Goal: Browse casually: Explore the website without a specific task or goal

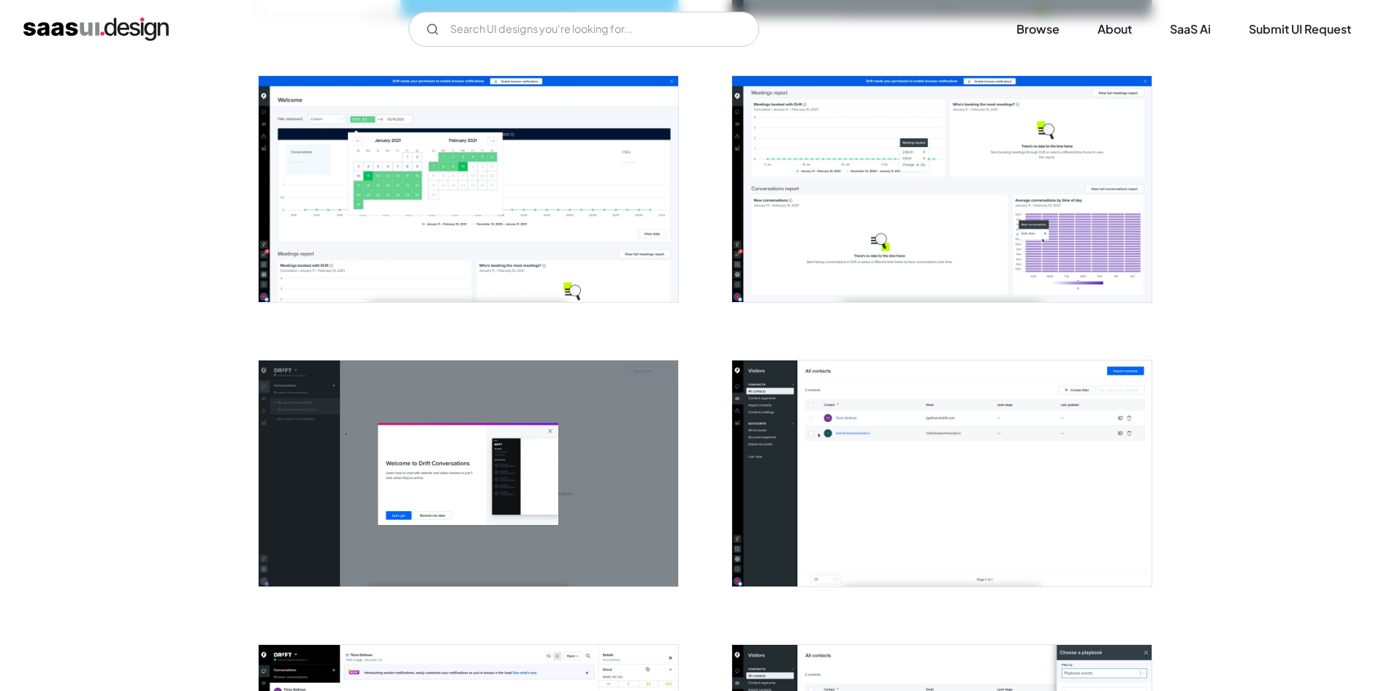
scroll to position [585, 0]
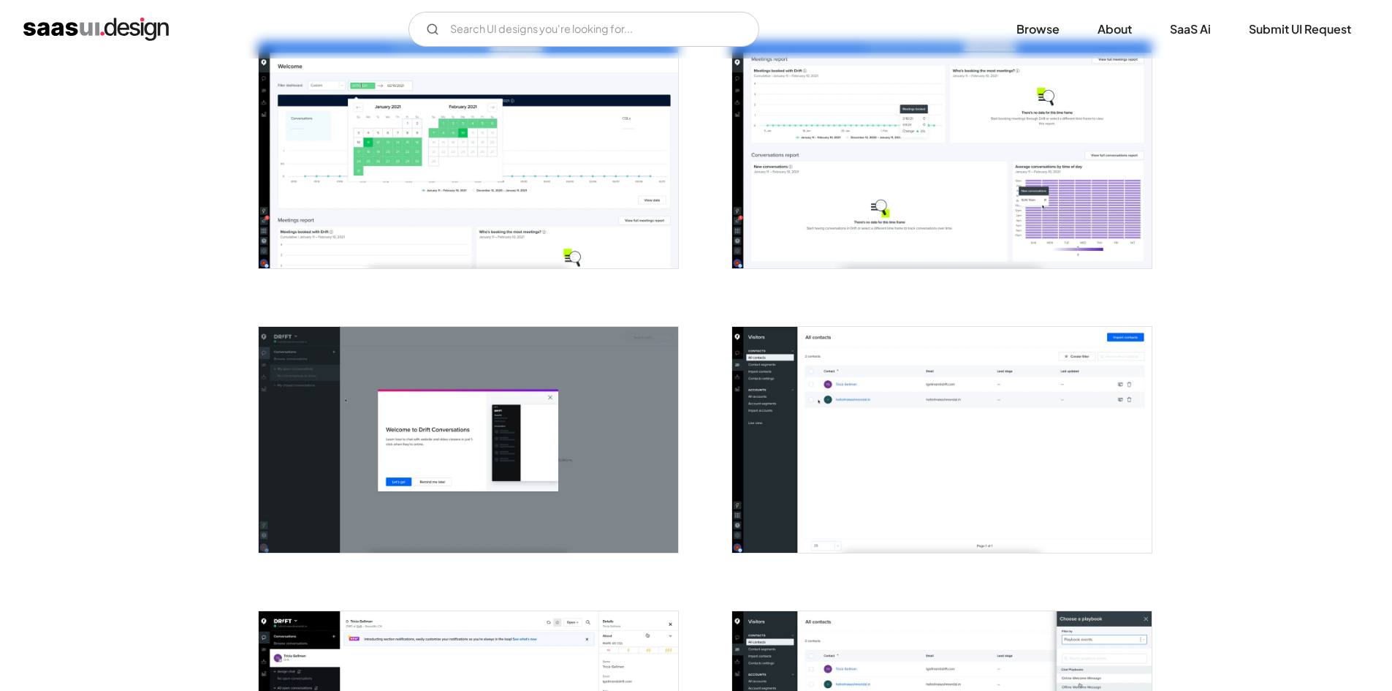
click at [926, 412] on img "open lightbox" at bounding box center [942, 440] width 420 height 226
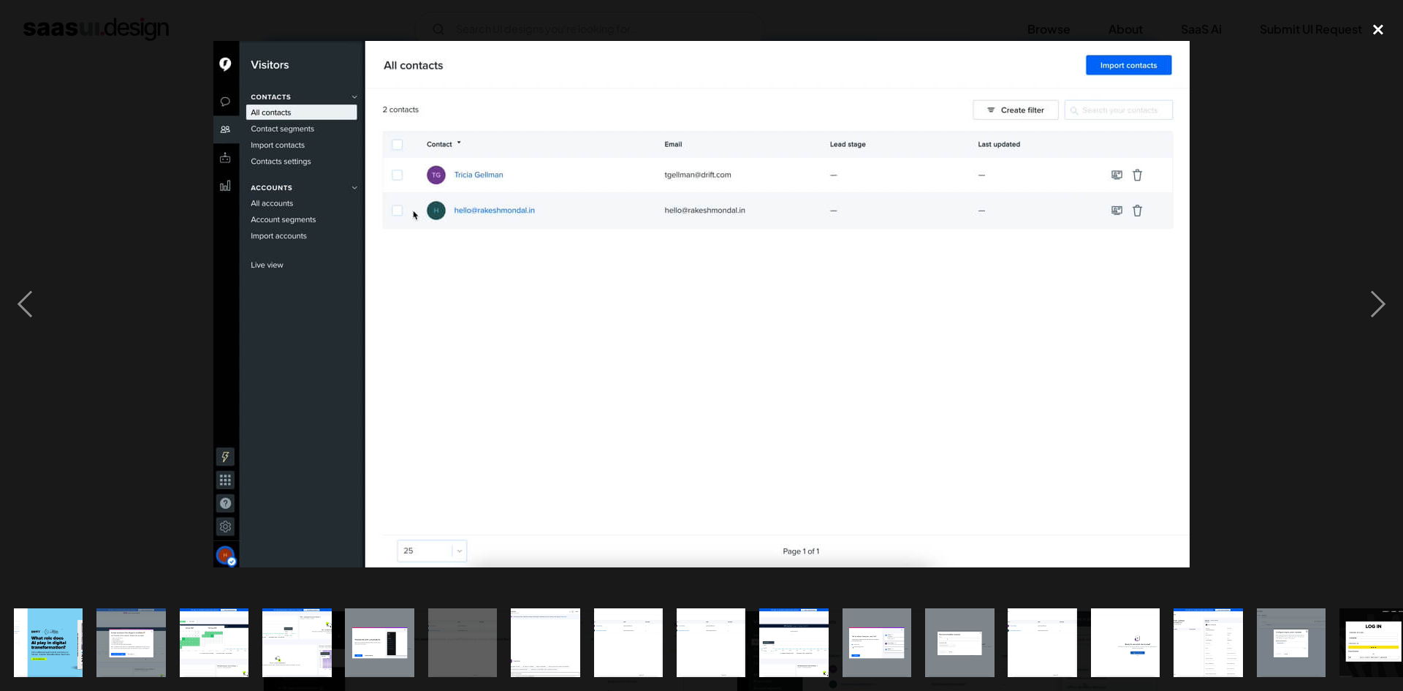
click at [1384, 23] on div "close lightbox" at bounding box center [1379, 30] width 50 height 32
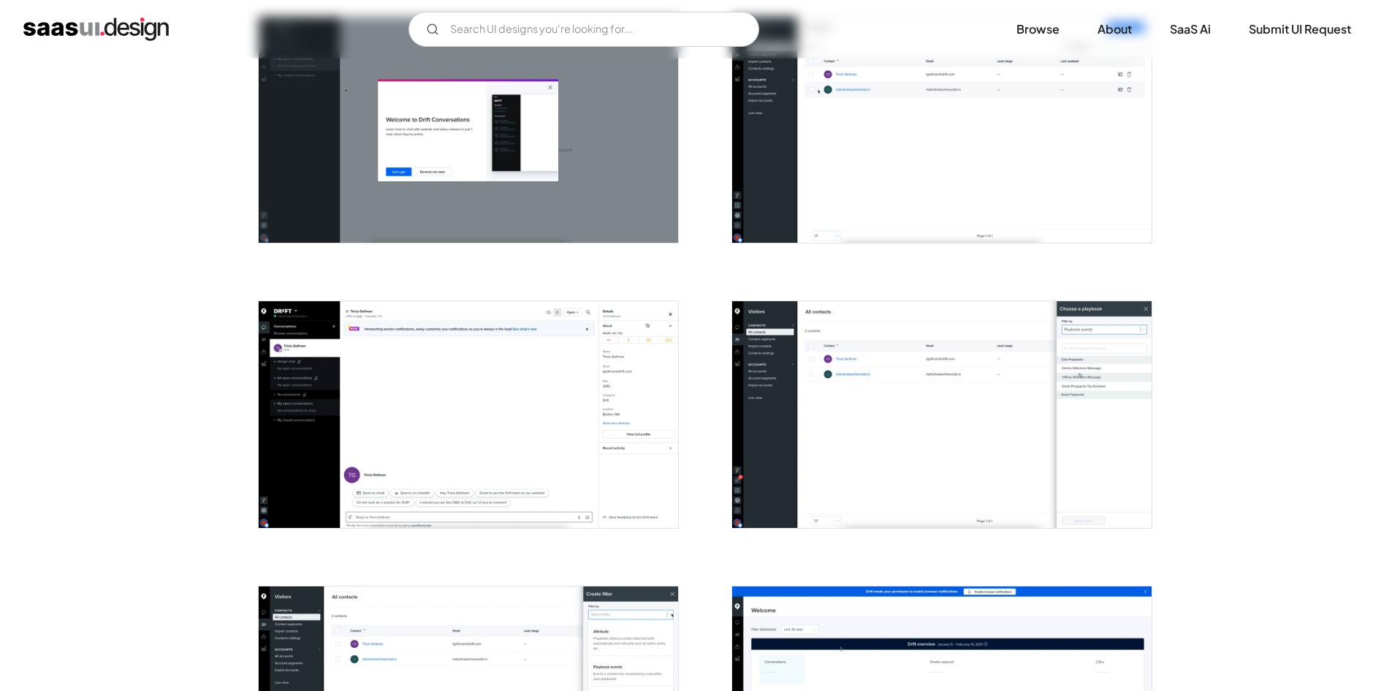
scroll to position [950, 0]
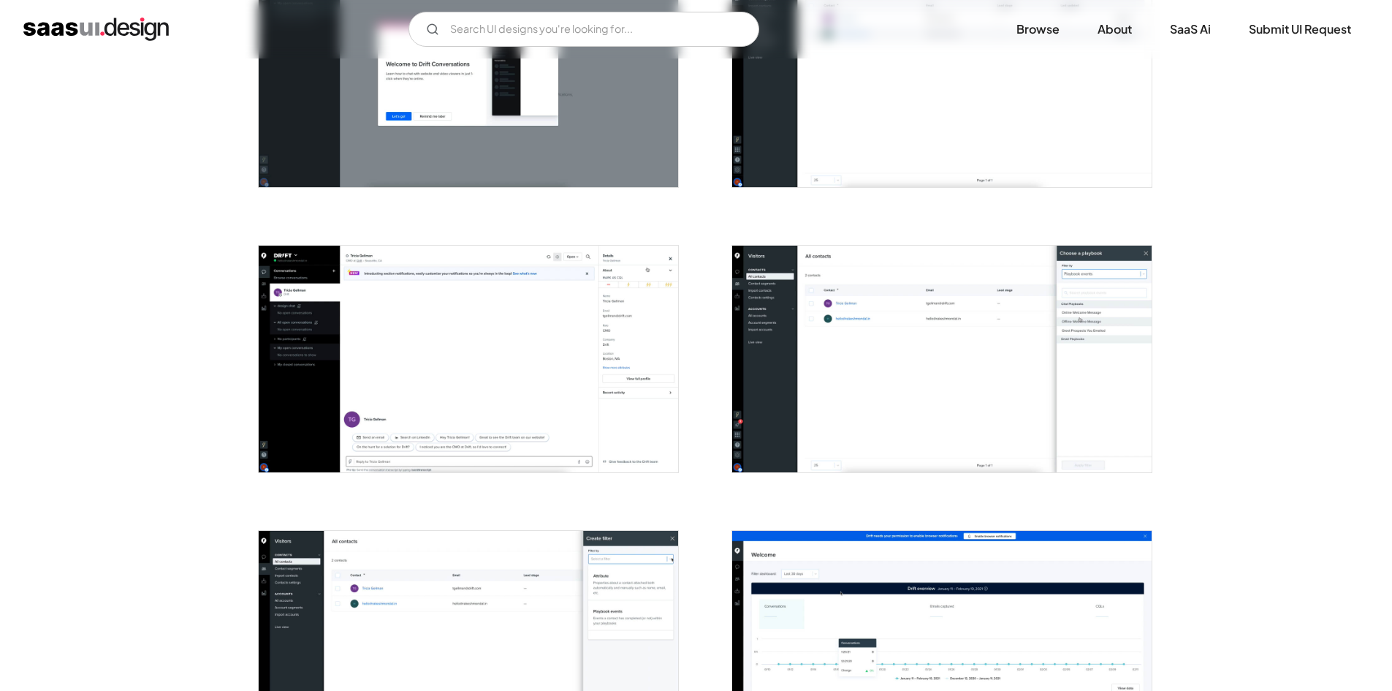
click at [1026, 388] on img "open lightbox" at bounding box center [942, 359] width 420 height 226
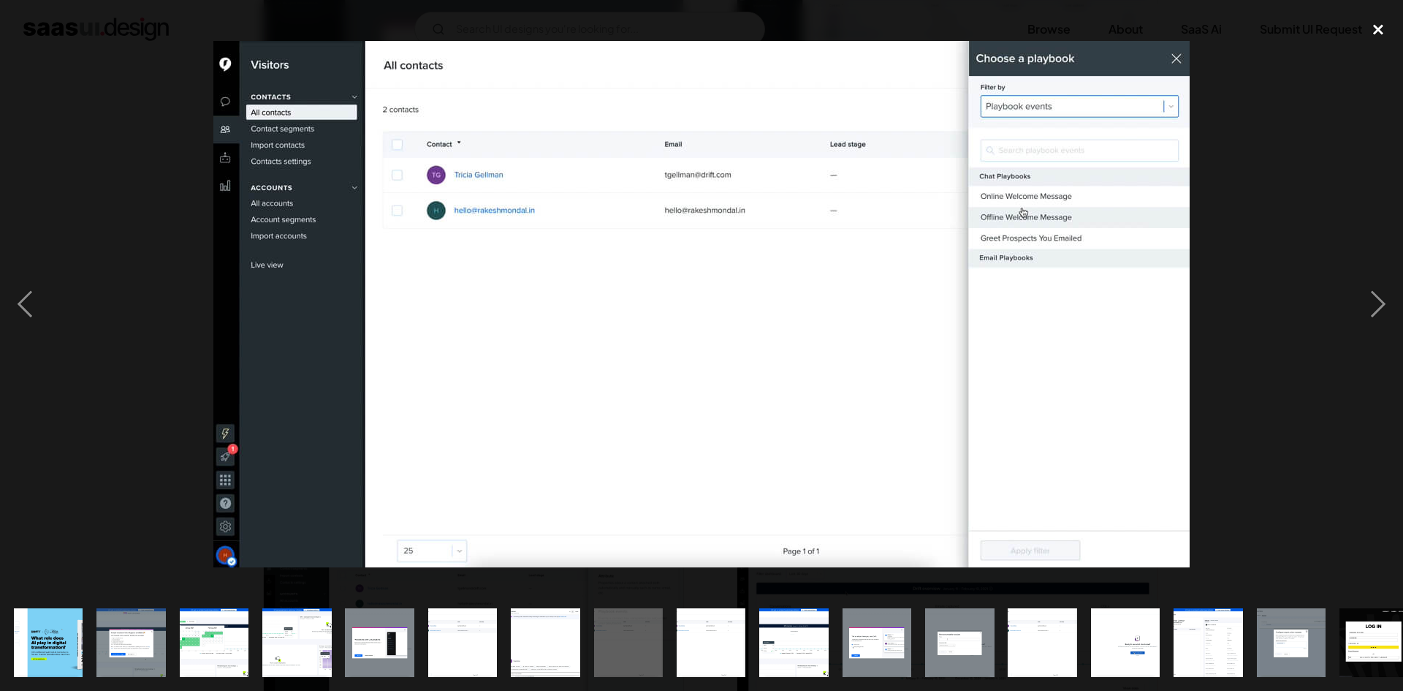
click at [1383, 29] on div "close lightbox" at bounding box center [1379, 30] width 50 height 32
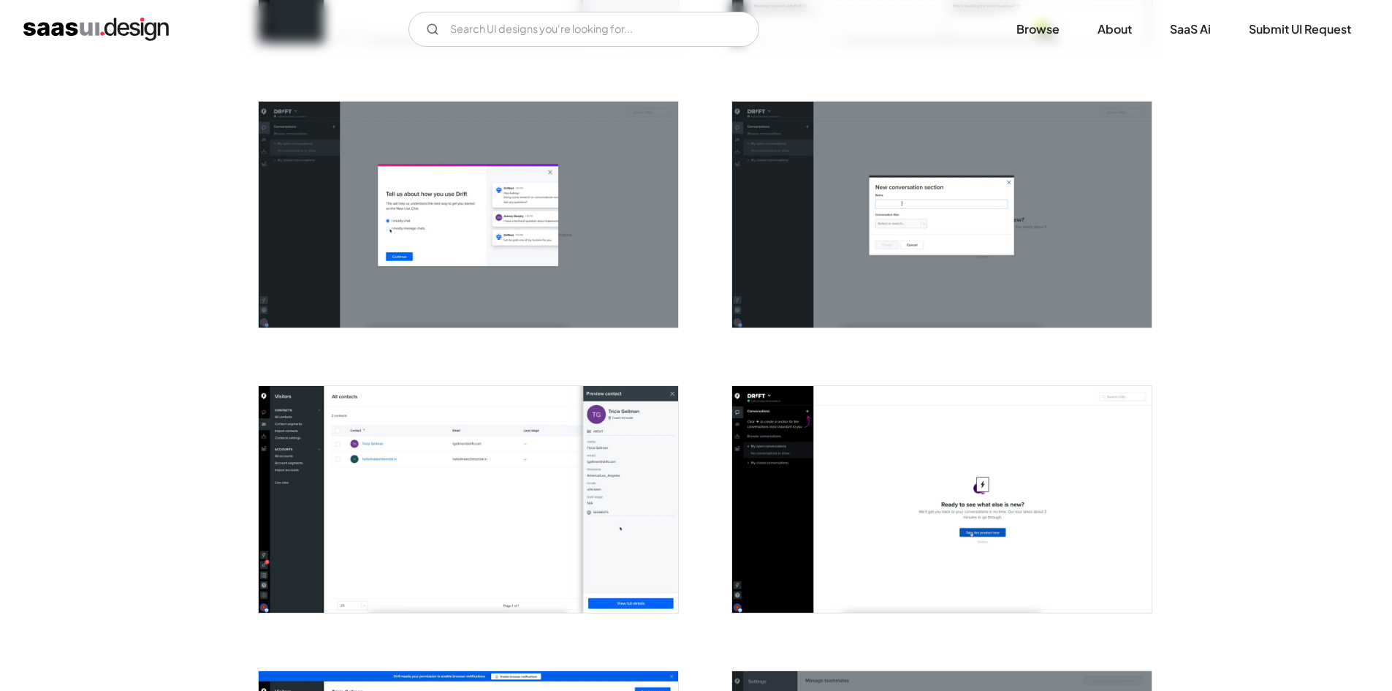
scroll to position [1681, 0]
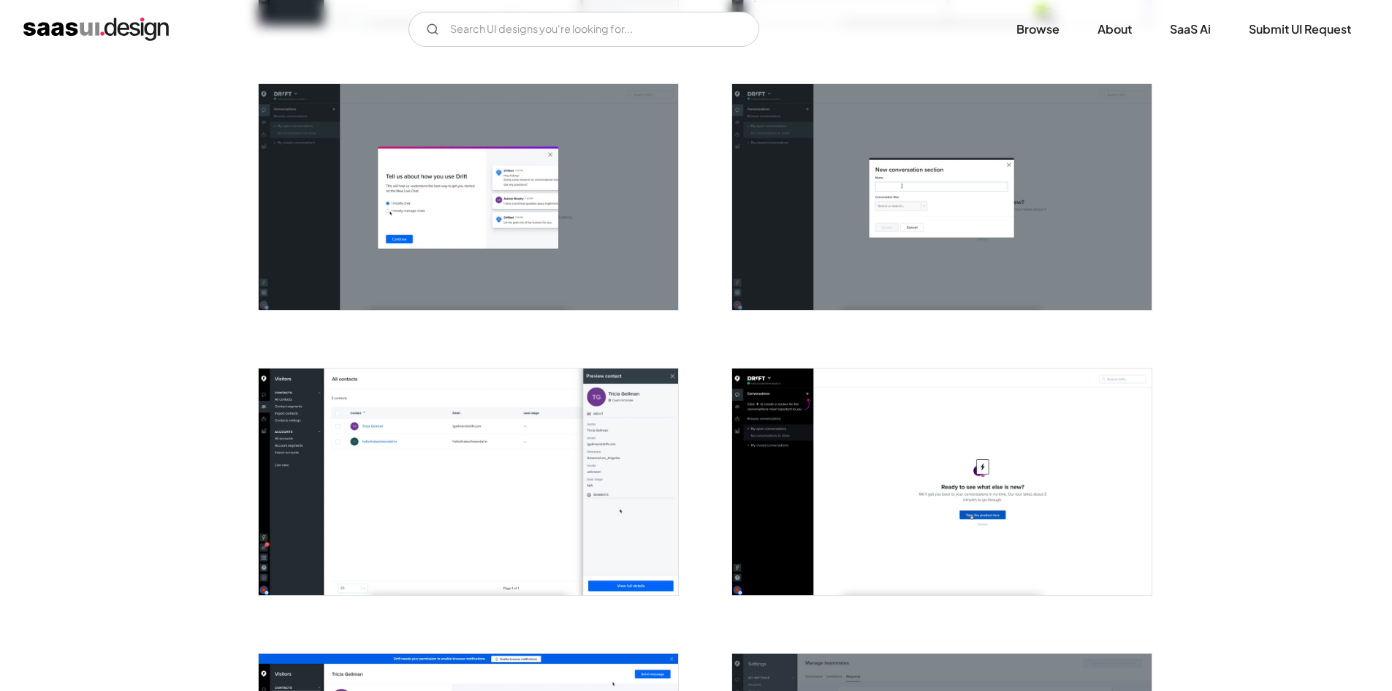
click at [494, 221] on img "open lightbox" at bounding box center [469, 197] width 420 height 226
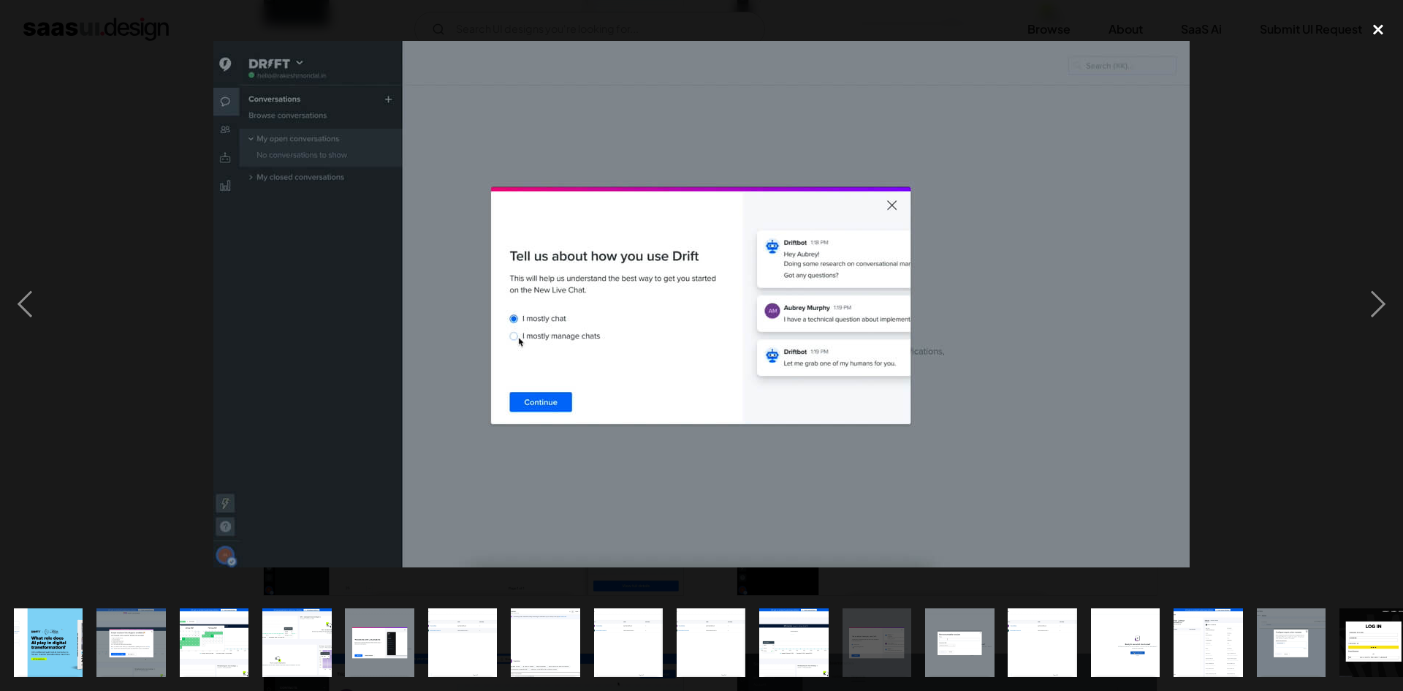
click at [1379, 30] on div "close lightbox" at bounding box center [1379, 30] width 50 height 32
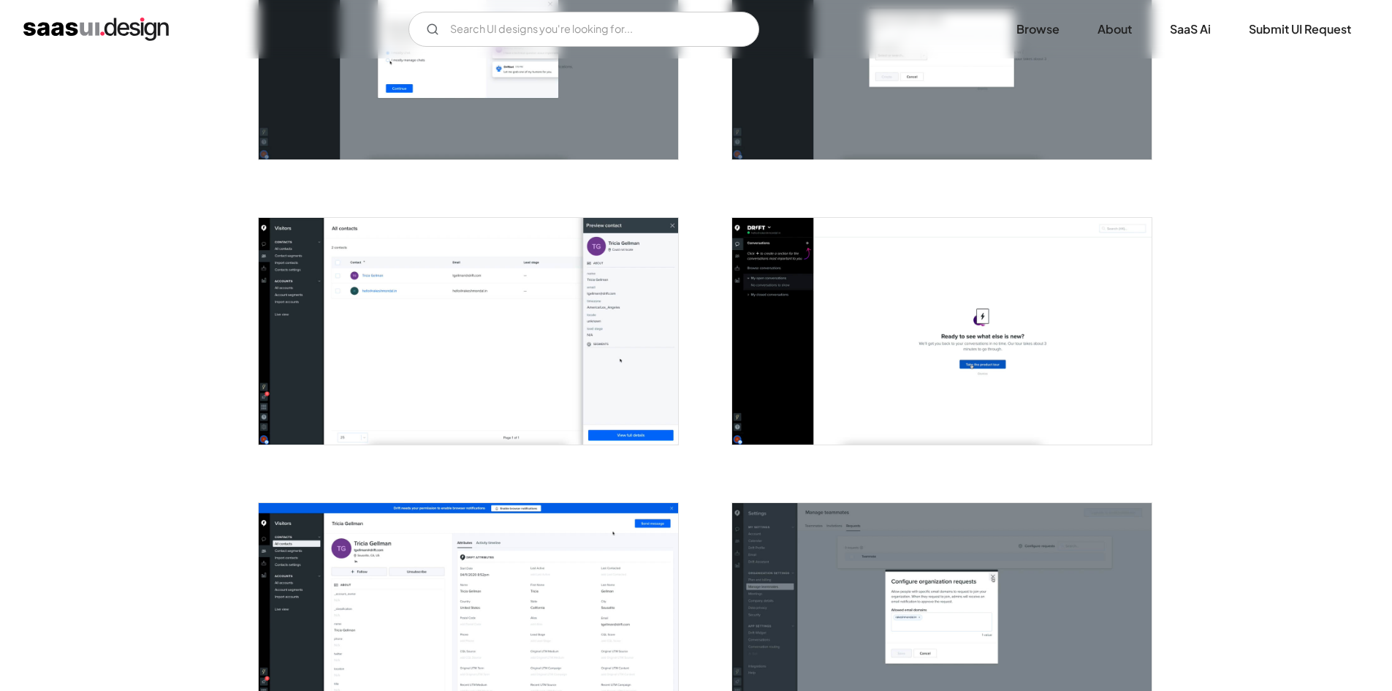
scroll to position [1974, 0]
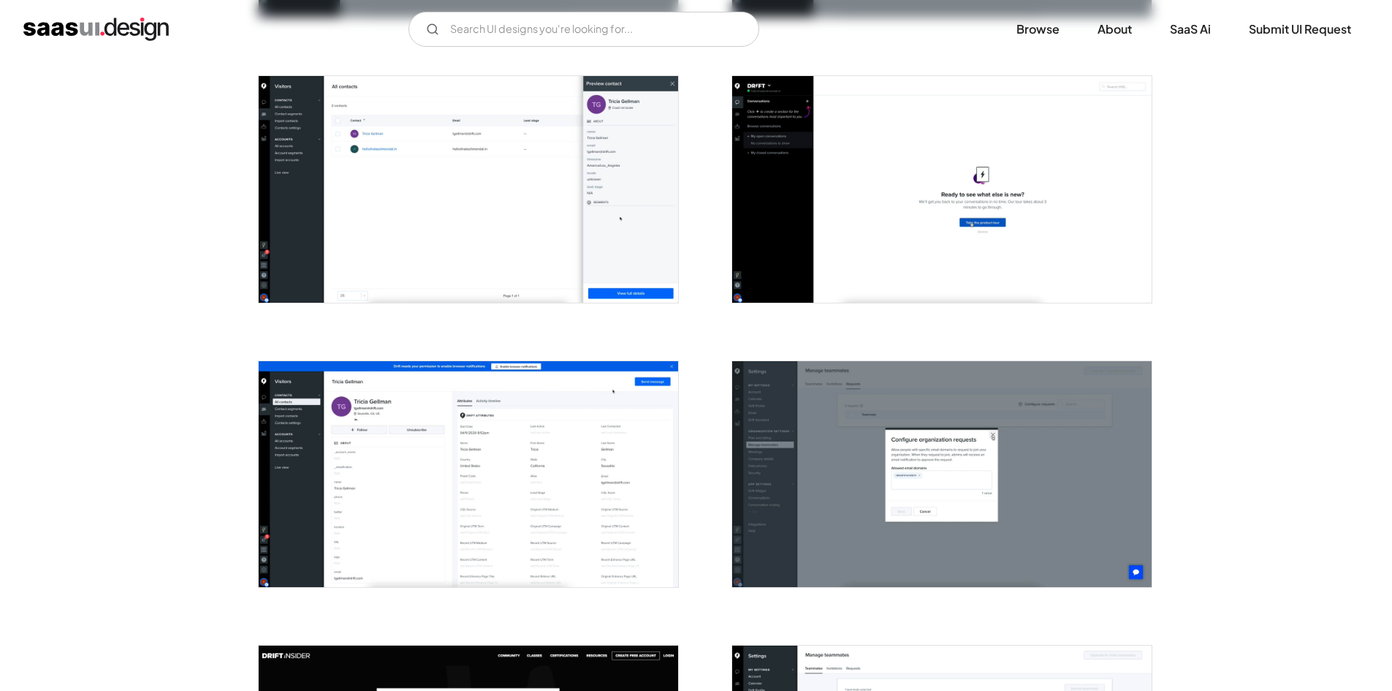
click at [1026, 167] on img "open lightbox" at bounding box center [942, 189] width 420 height 226
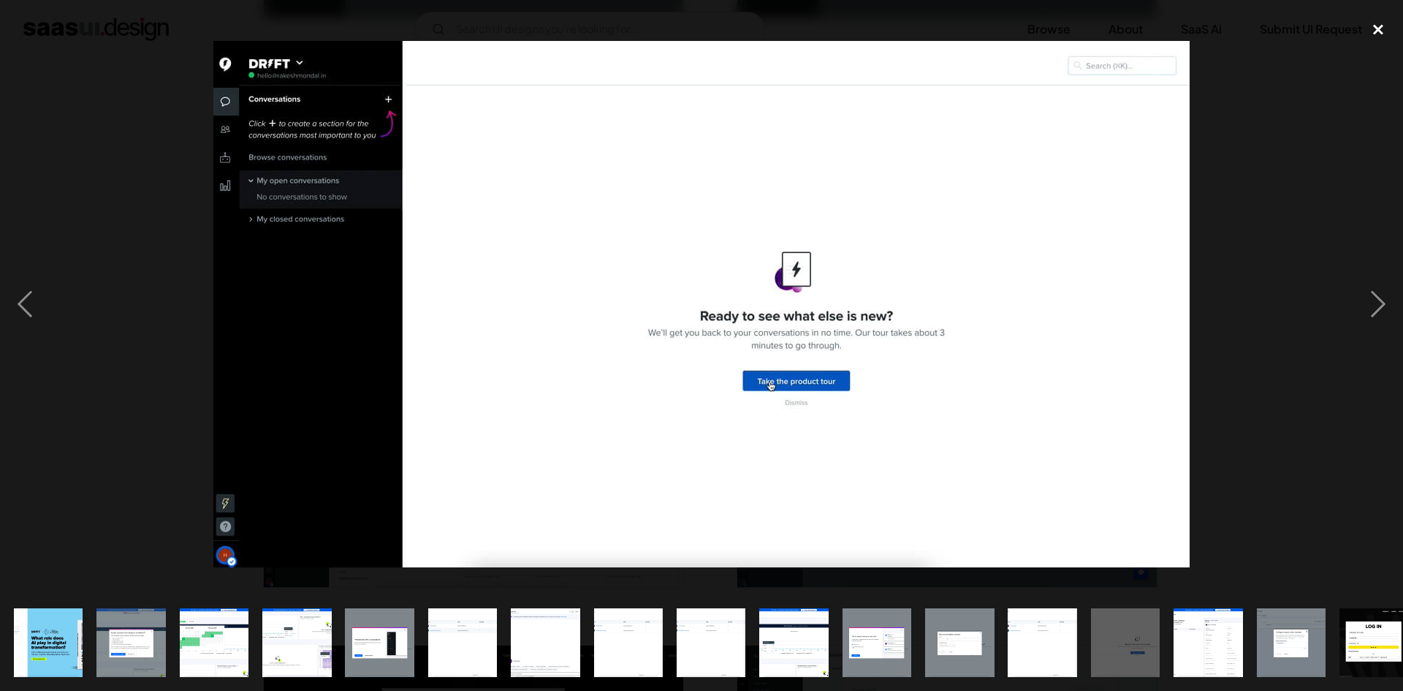
click at [1372, 35] on div "close lightbox" at bounding box center [1379, 30] width 50 height 32
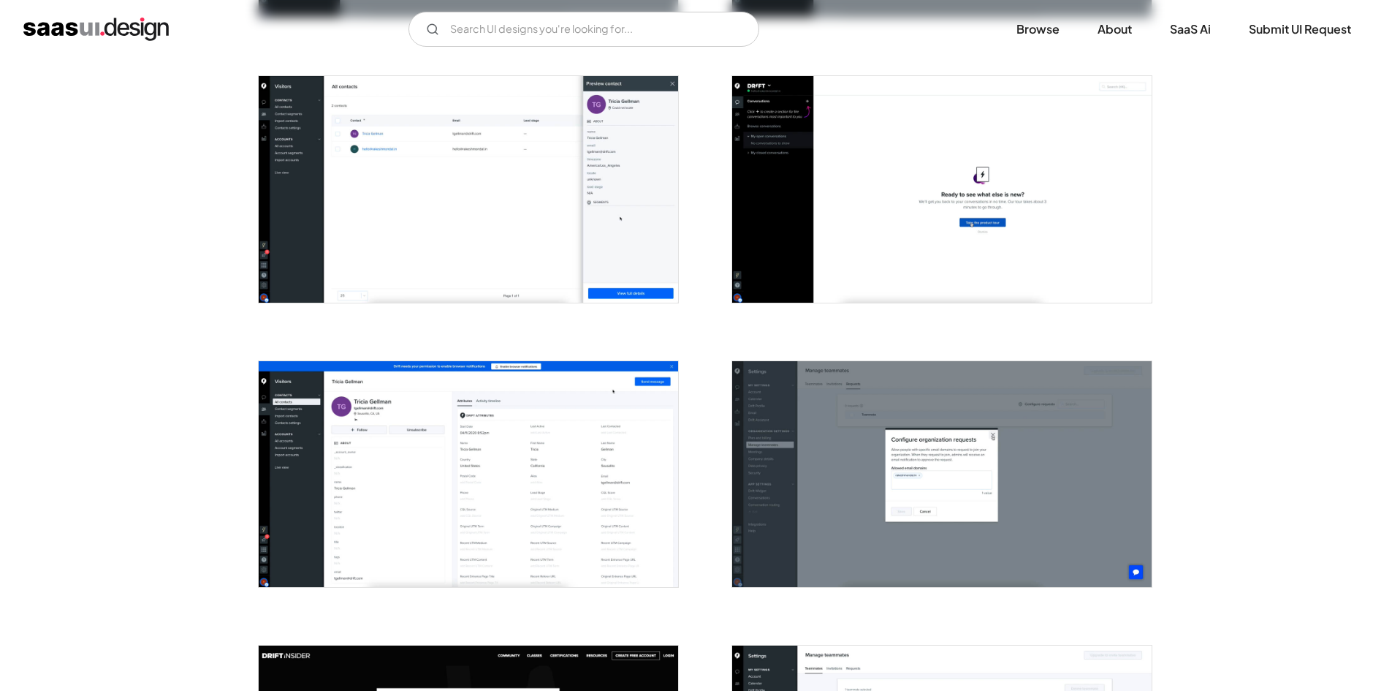
click at [424, 504] on img "open lightbox" at bounding box center [469, 474] width 420 height 226
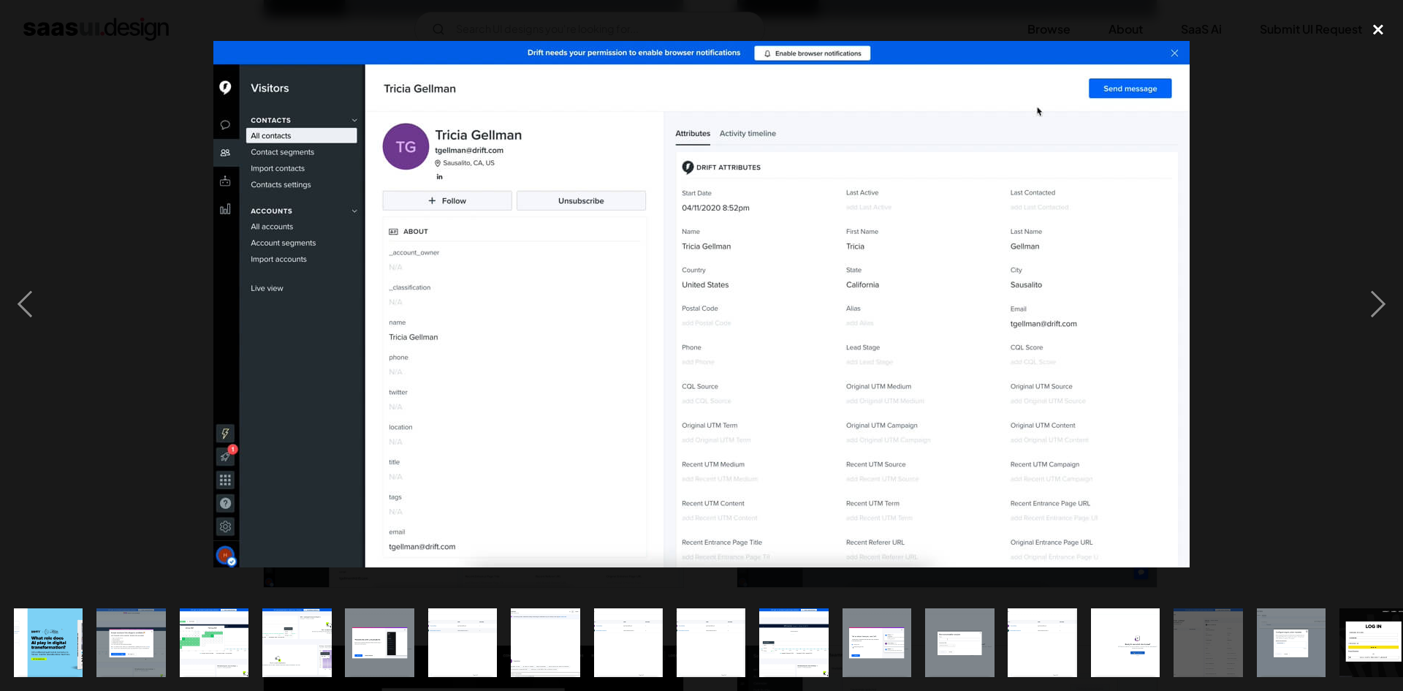
click at [1384, 31] on div "close lightbox" at bounding box center [1379, 30] width 50 height 32
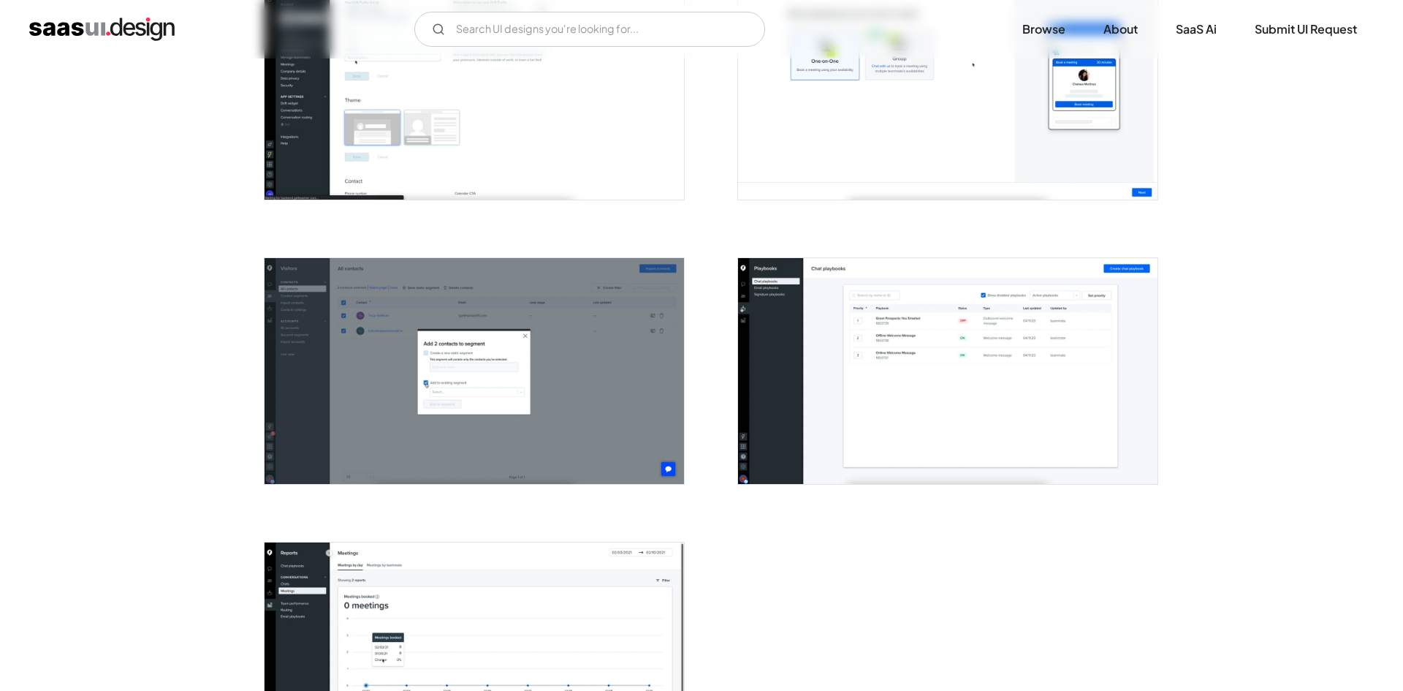
scroll to position [3216, 0]
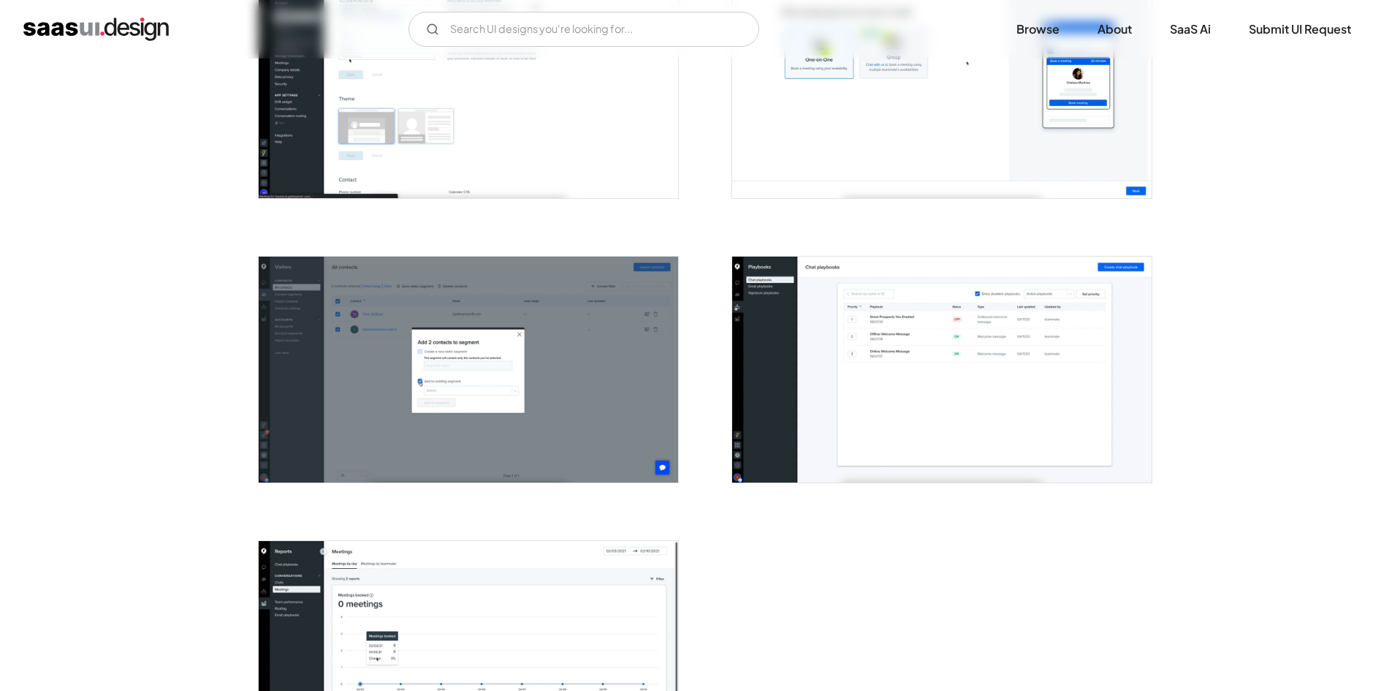
click at [929, 310] on img "open lightbox" at bounding box center [942, 370] width 420 height 226
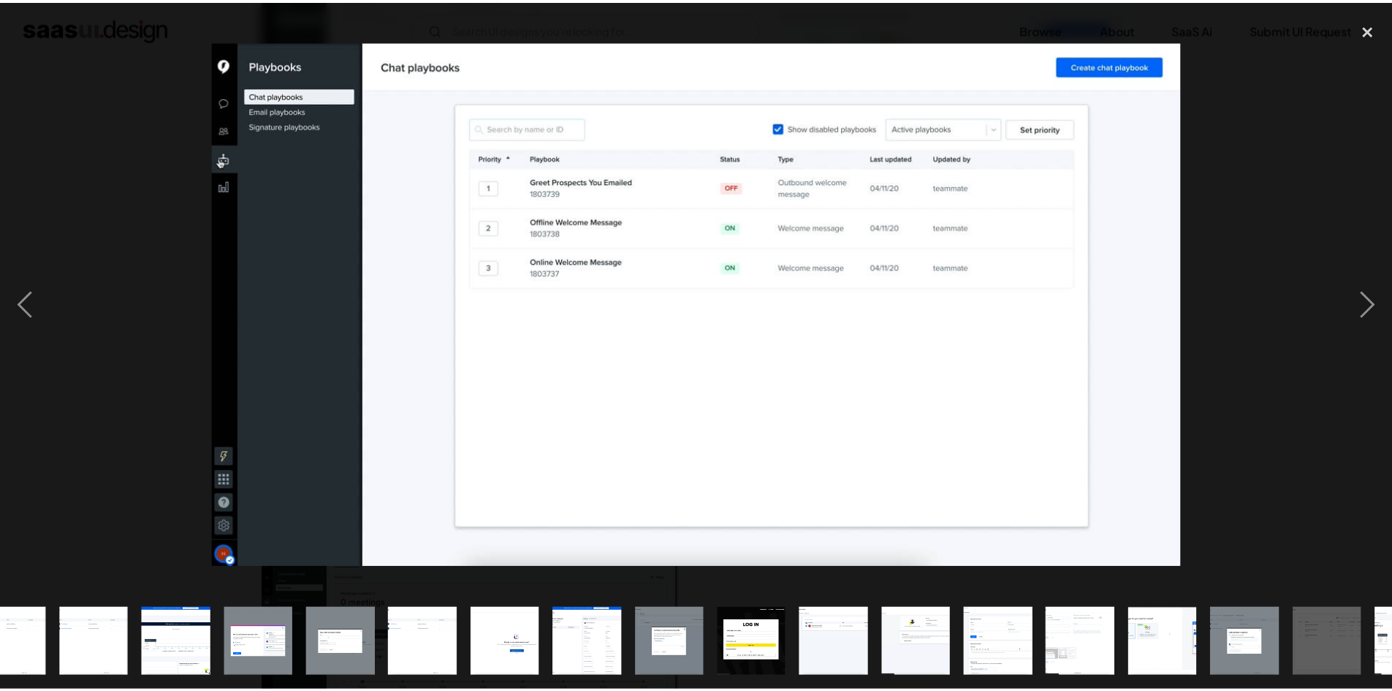
scroll to position [0, 682]
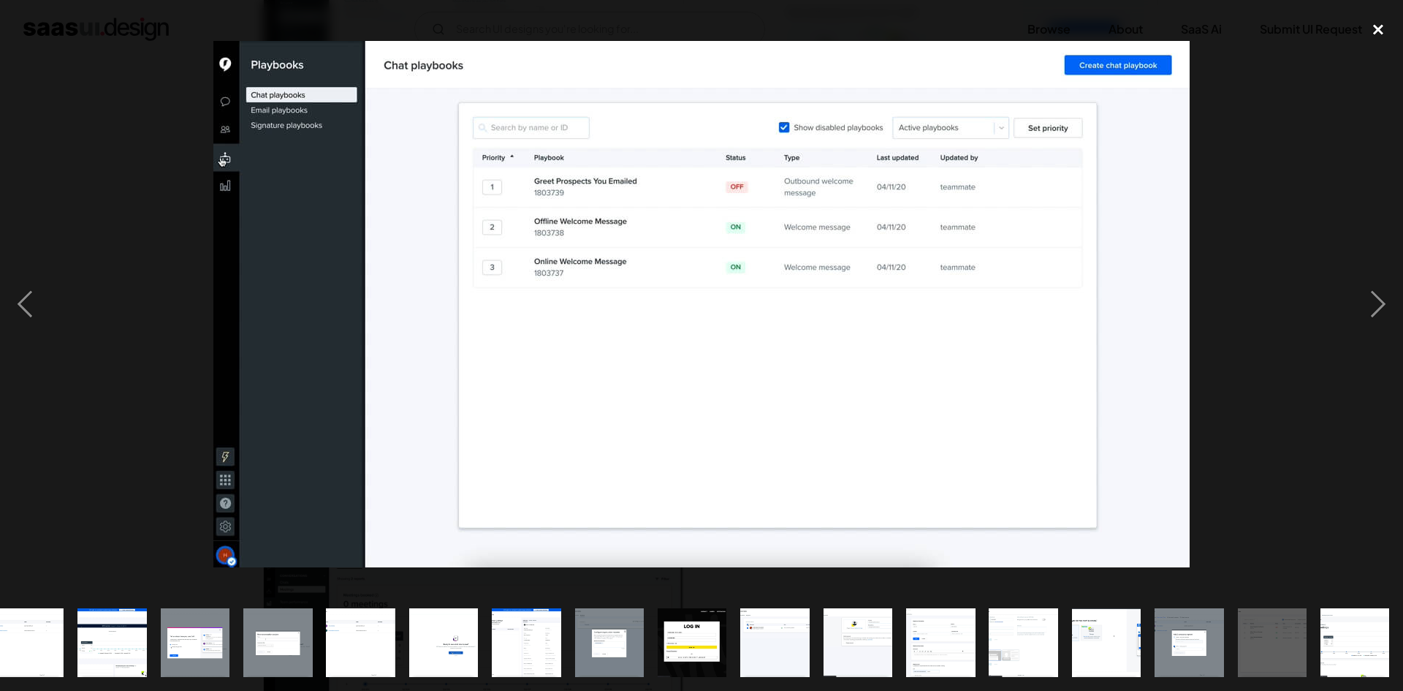
click at [1381, 26] on div "close lightbox" at bounding box center [1379, 30] width 50 height 32
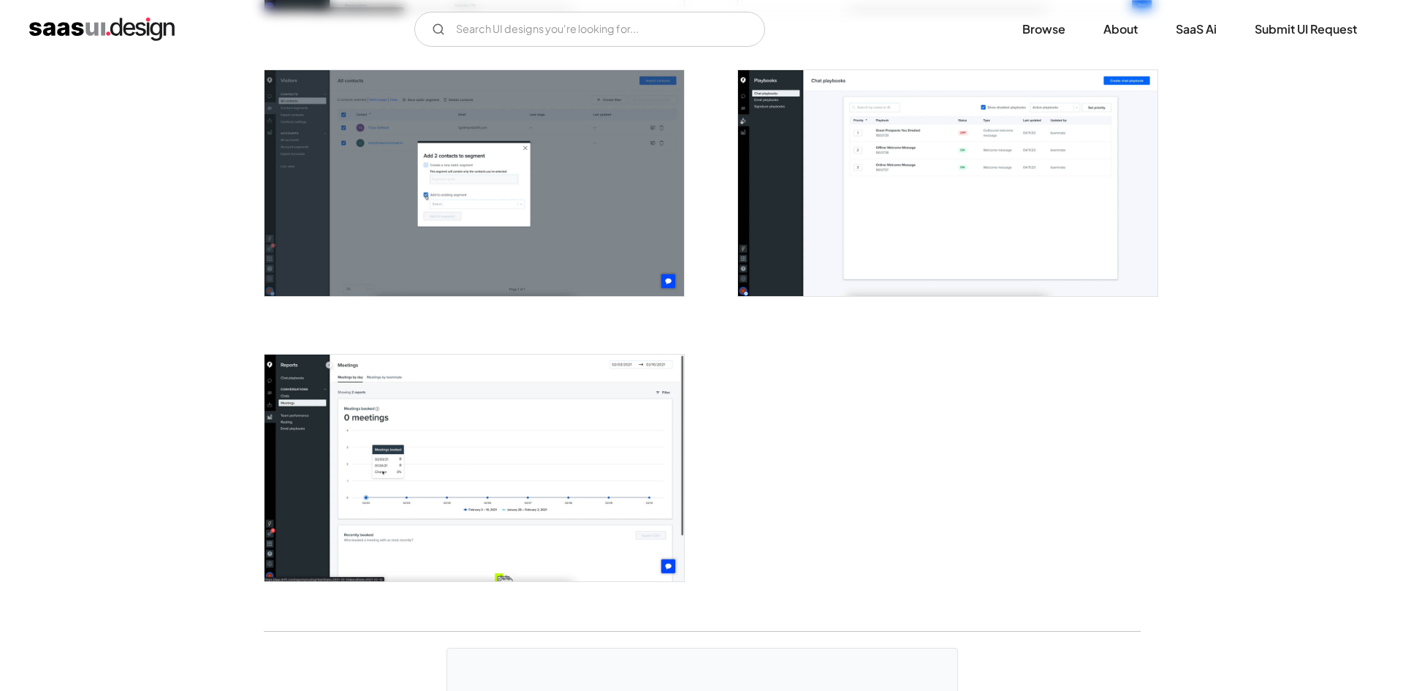
scroll to position [3311, 0]
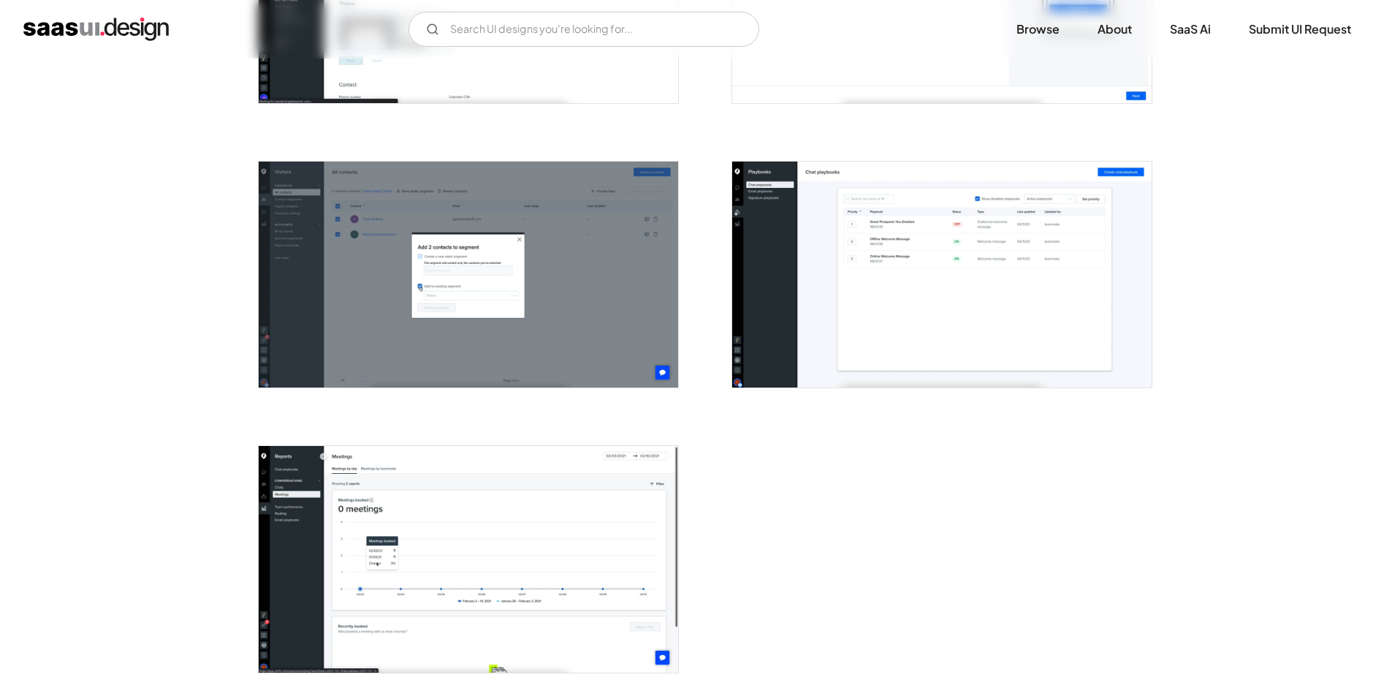
click at [458, 498] on img "open lightbox" at bounding box center [469, 559] width 420 height 226
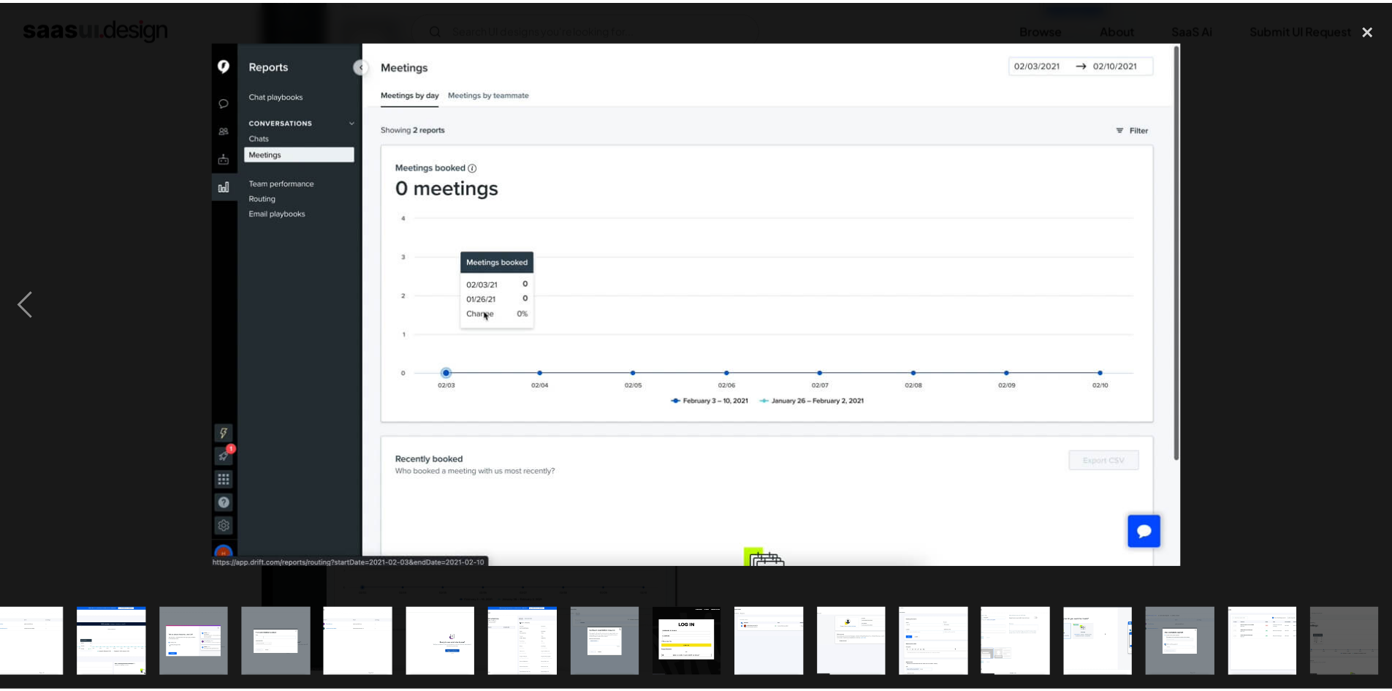
scroll to position [0, 682]
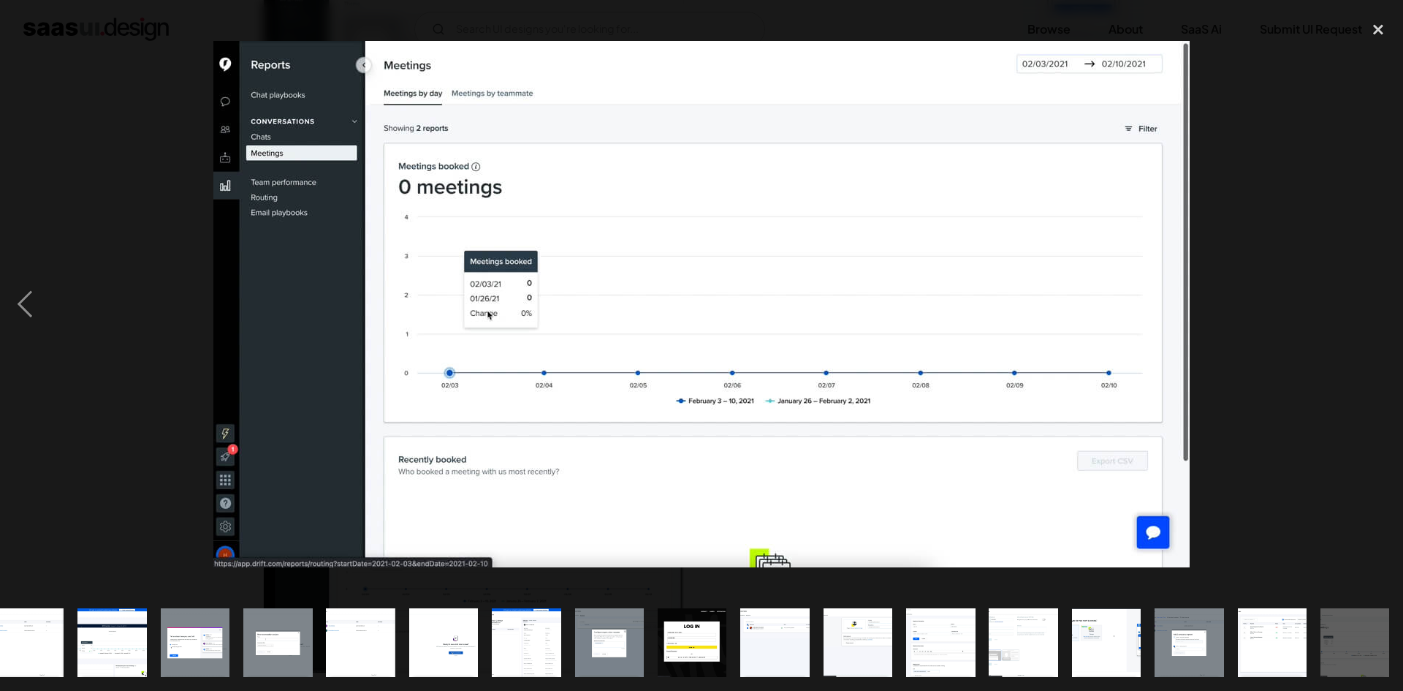
click at [1264, 632] on img "show item 24 of 25" at bounding box center [1272, 642] width 128 height 69
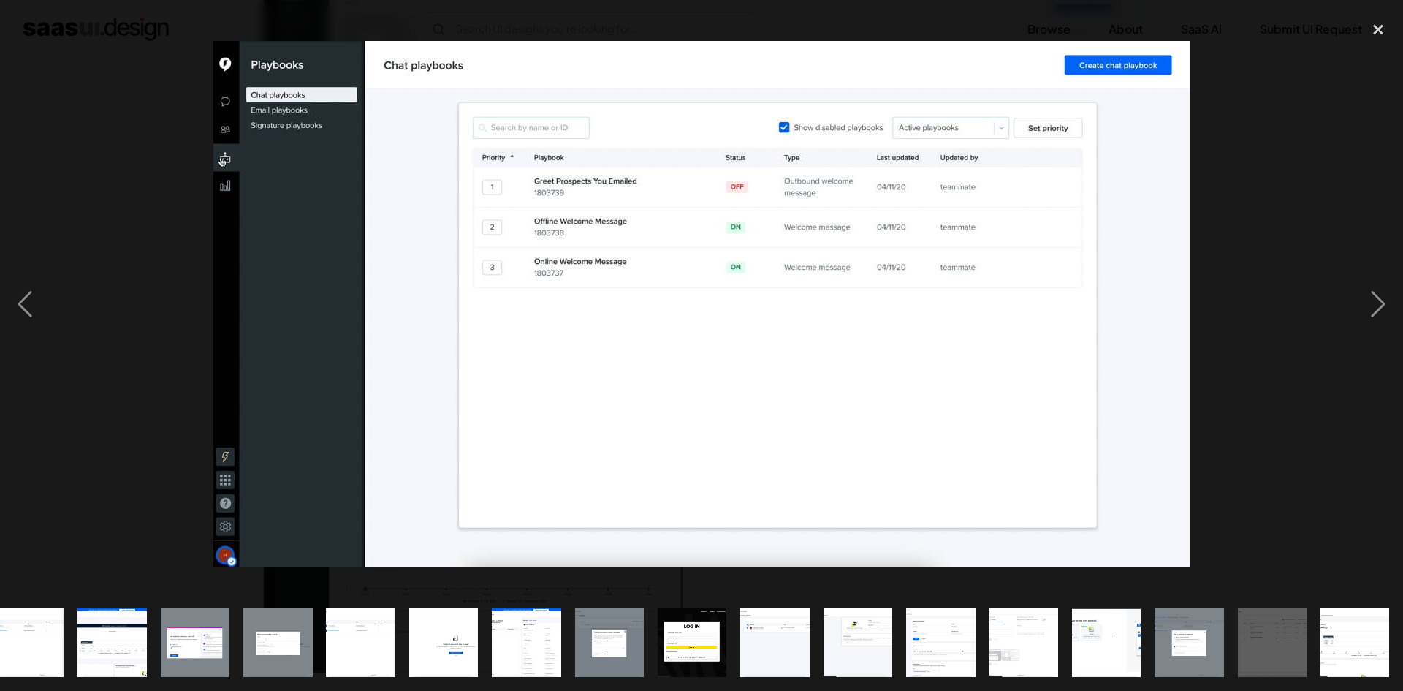
click at [1267, 628] on img "show item 24 of 25" at bounding box center [1272, 642] width 128 height 69
click at [1217, 631] on img "show item 23 of 25" at bounding box center [1190, 642] width 128 height 69
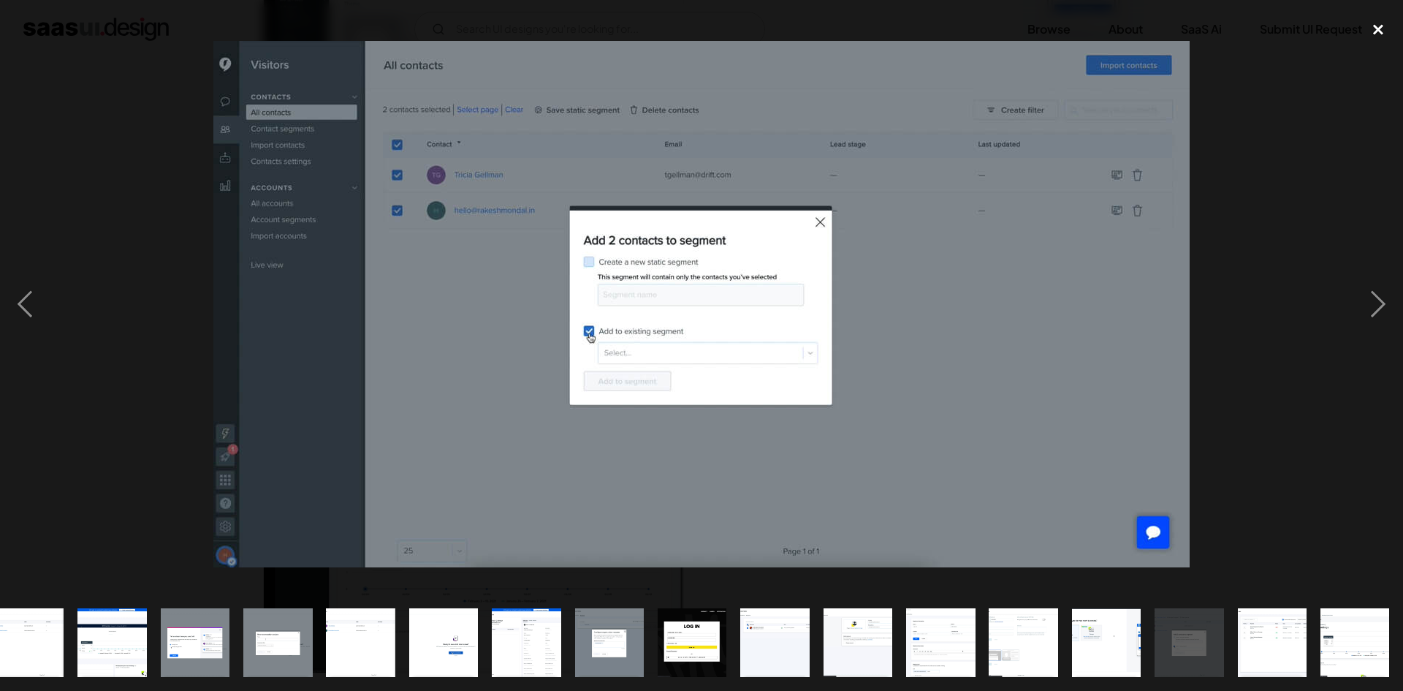
click at [1384, 24] on div "close lightbox" at bounding box center [1379, 30] width 50 height 32
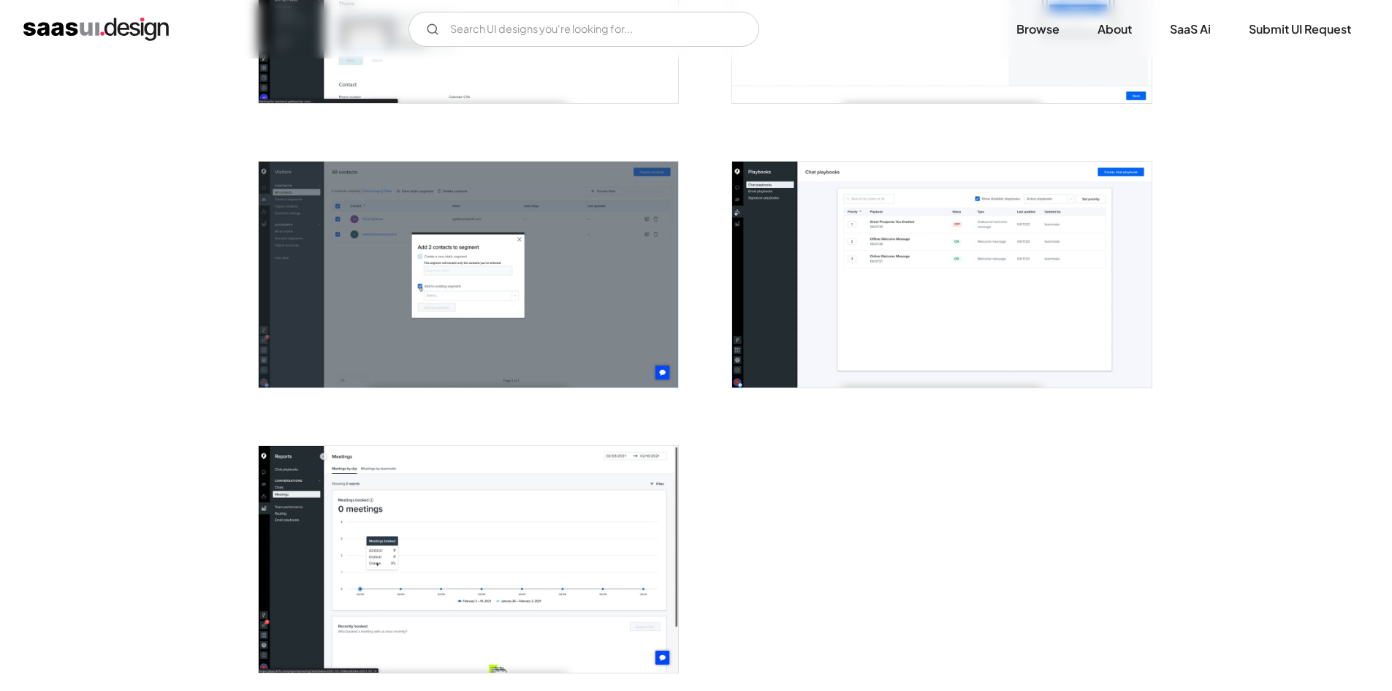
scroll to position [0, 0]
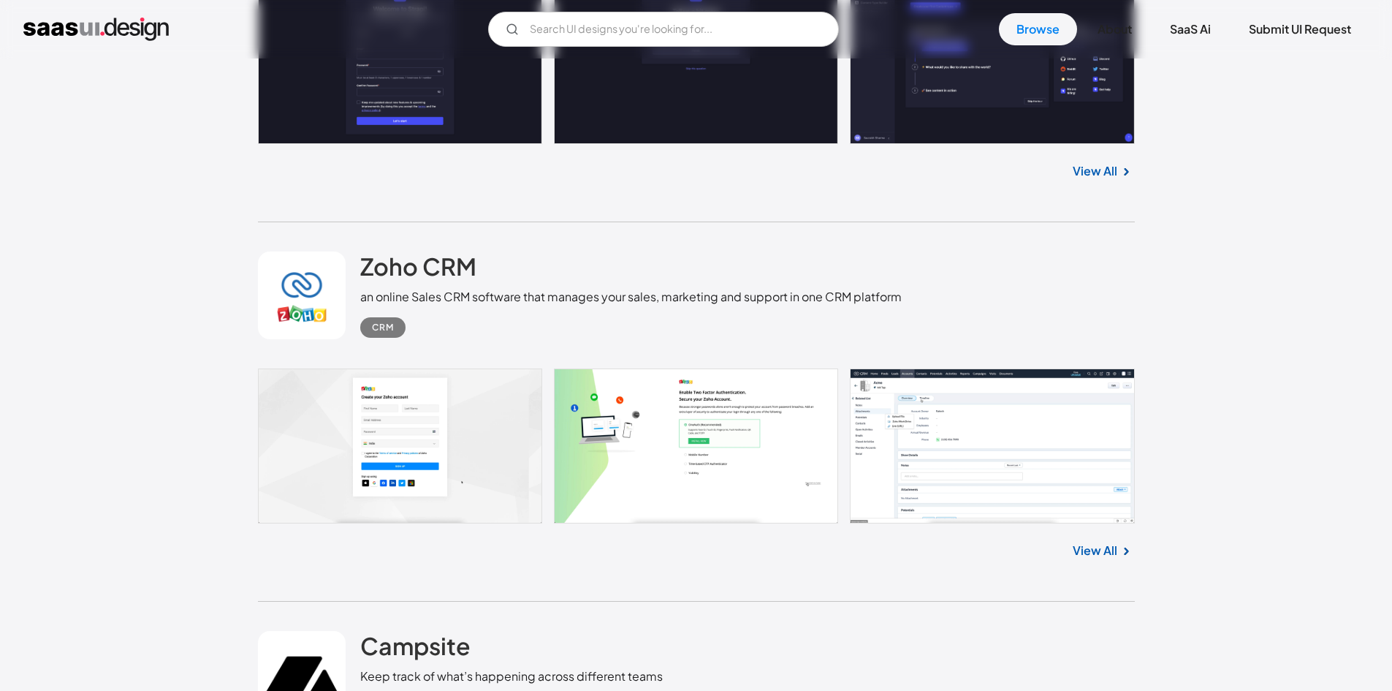
scroll to position [4180, 0]
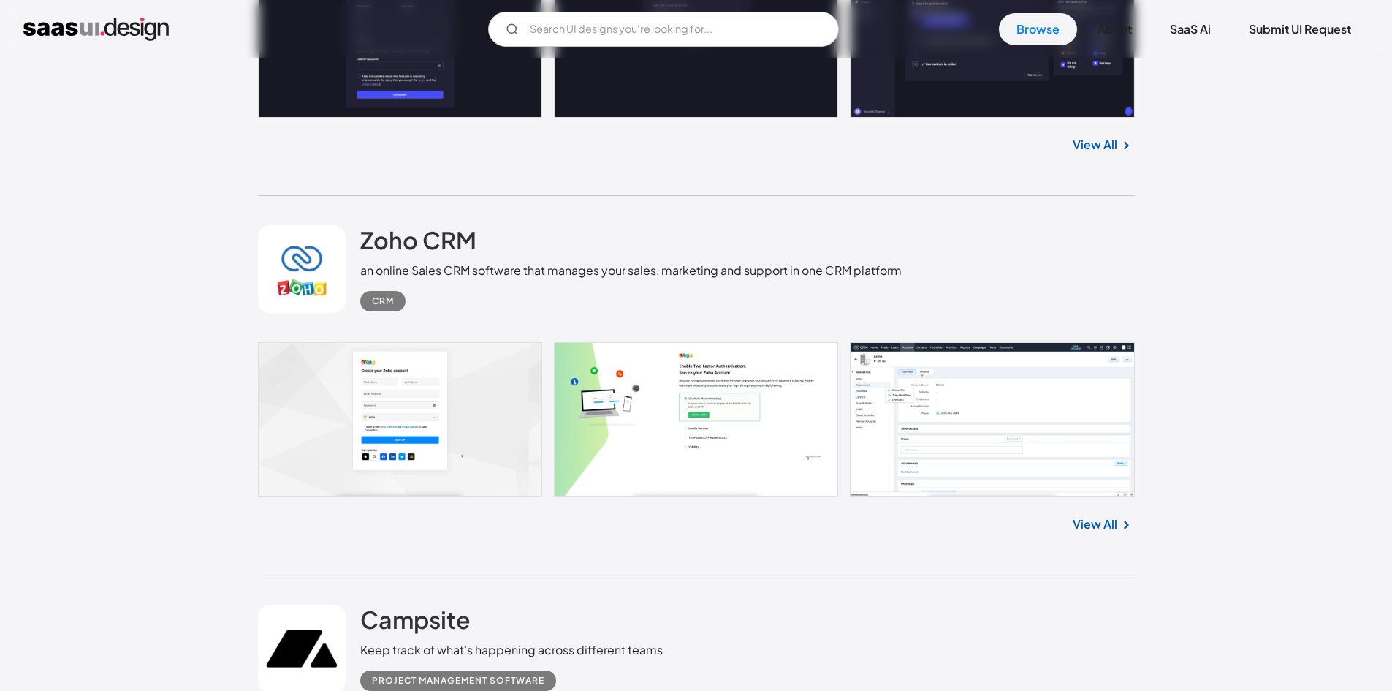
click at [967, 417] on link at bounding box center [696, 419] width 877 height 155
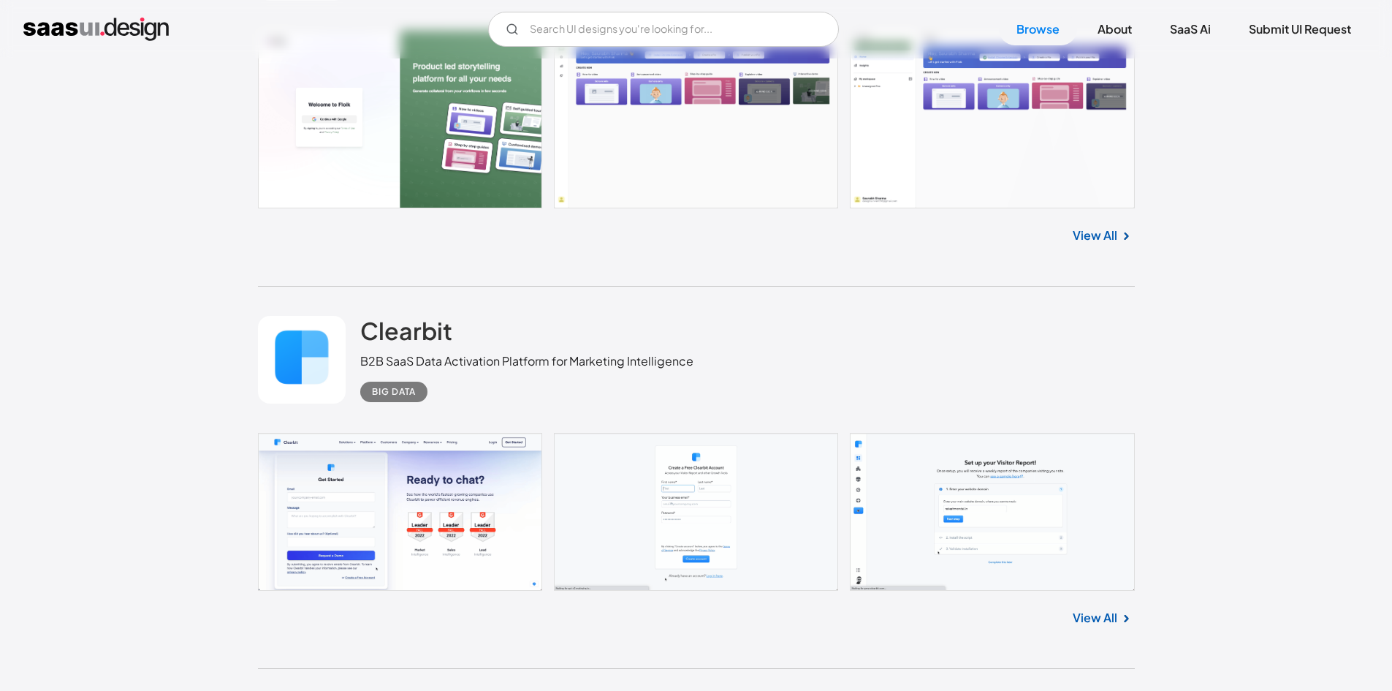
scroll to position [6957, 0]
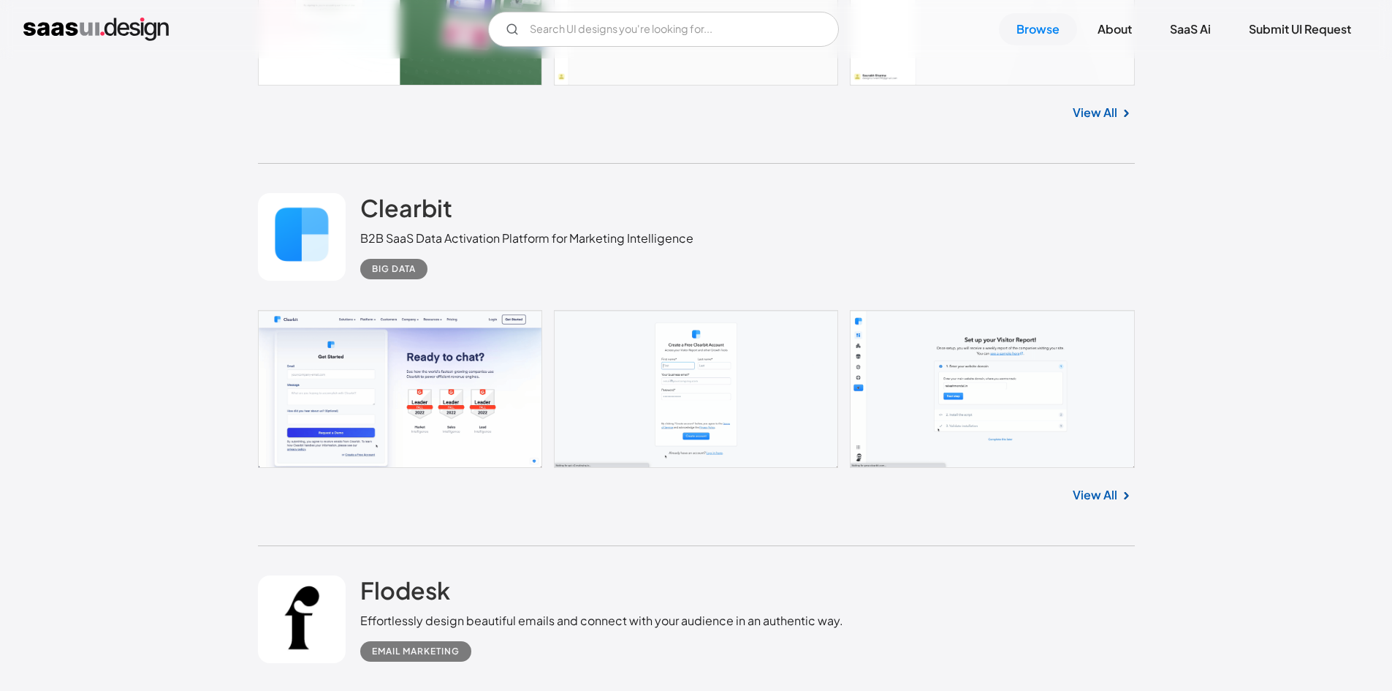
click at [1053, 360] on link at bounding box center [696, 389] width 877 height 158
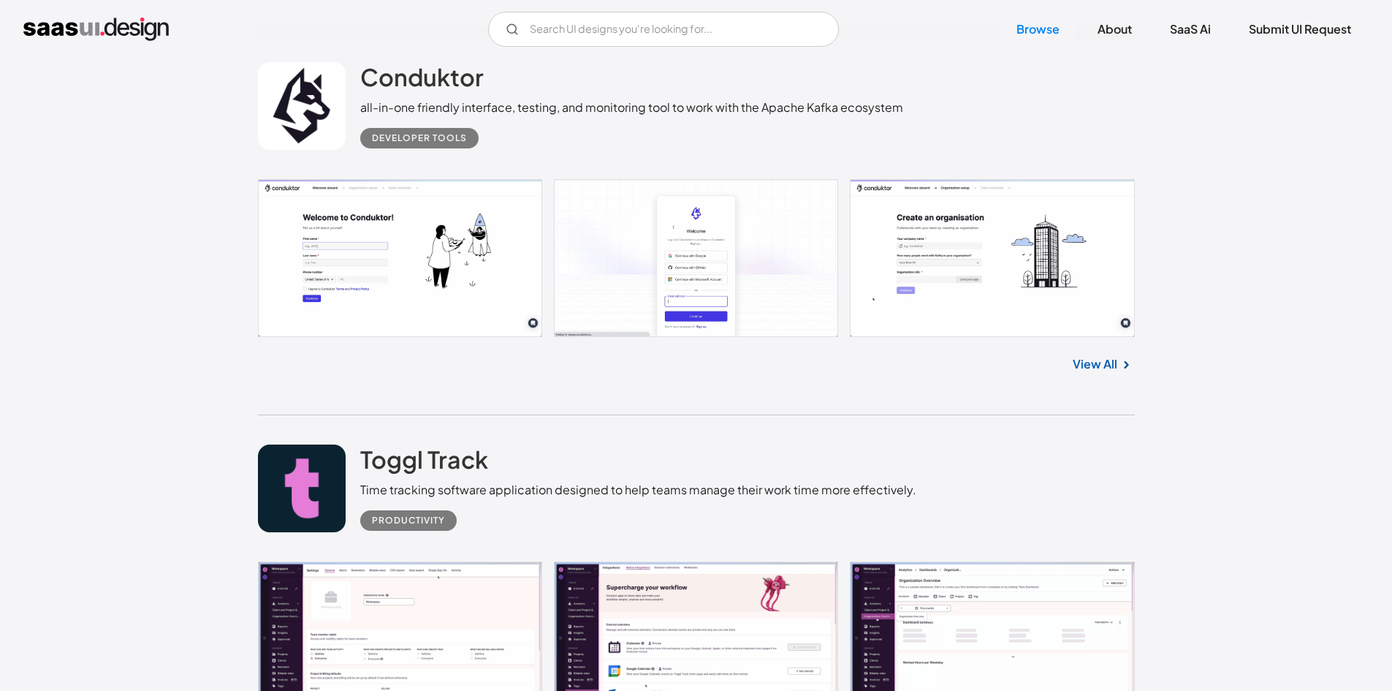
scroll to position [8785, 0]
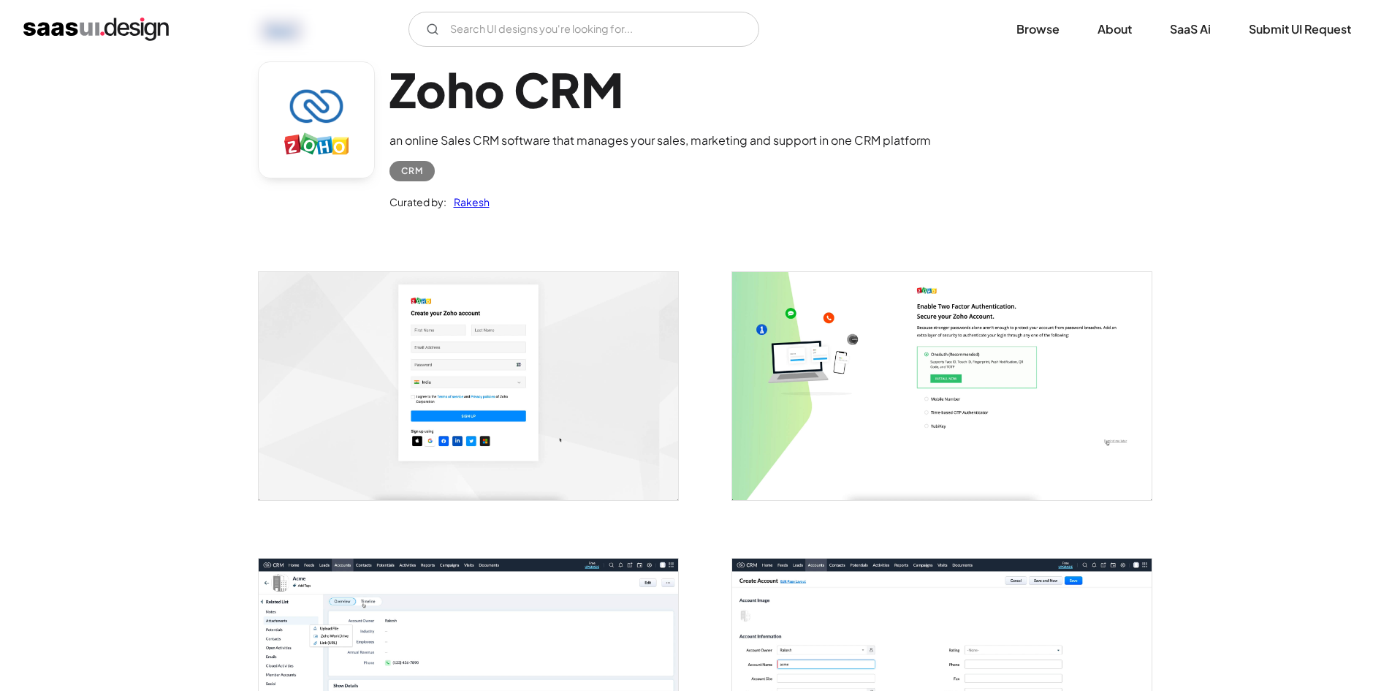
scroll to position [73, 0]
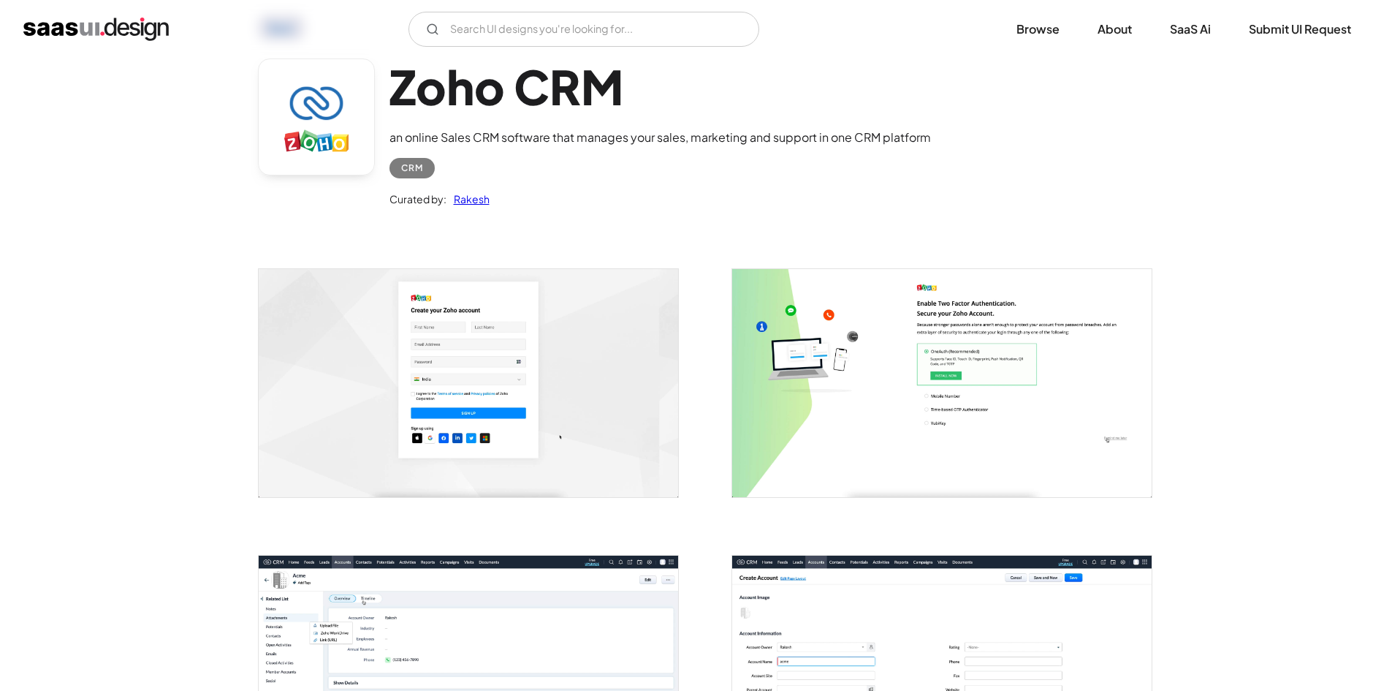
click at [963, 388] on img "open lightbox" at bounding box center [942, 382] width 420 height 227
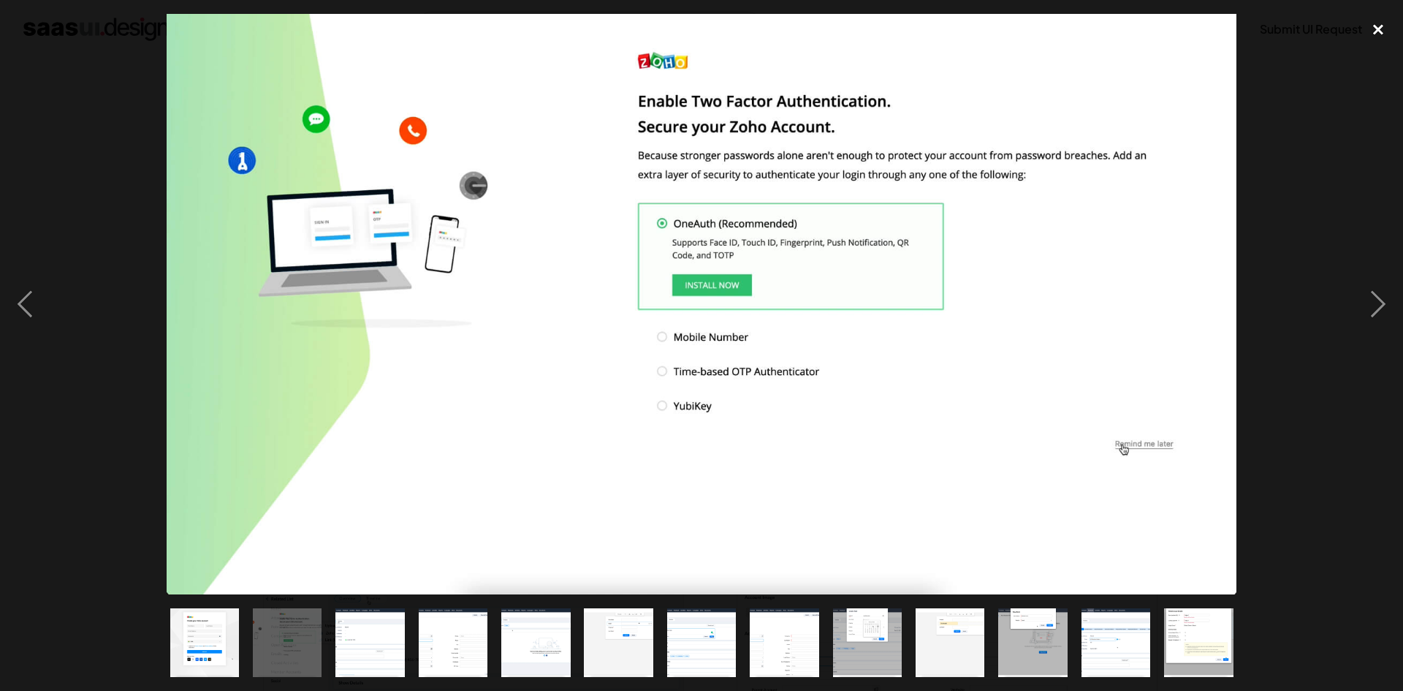
click at [1378, 23] on div "close lightbox" at bounding box center [1379, 30] width 50 height 32
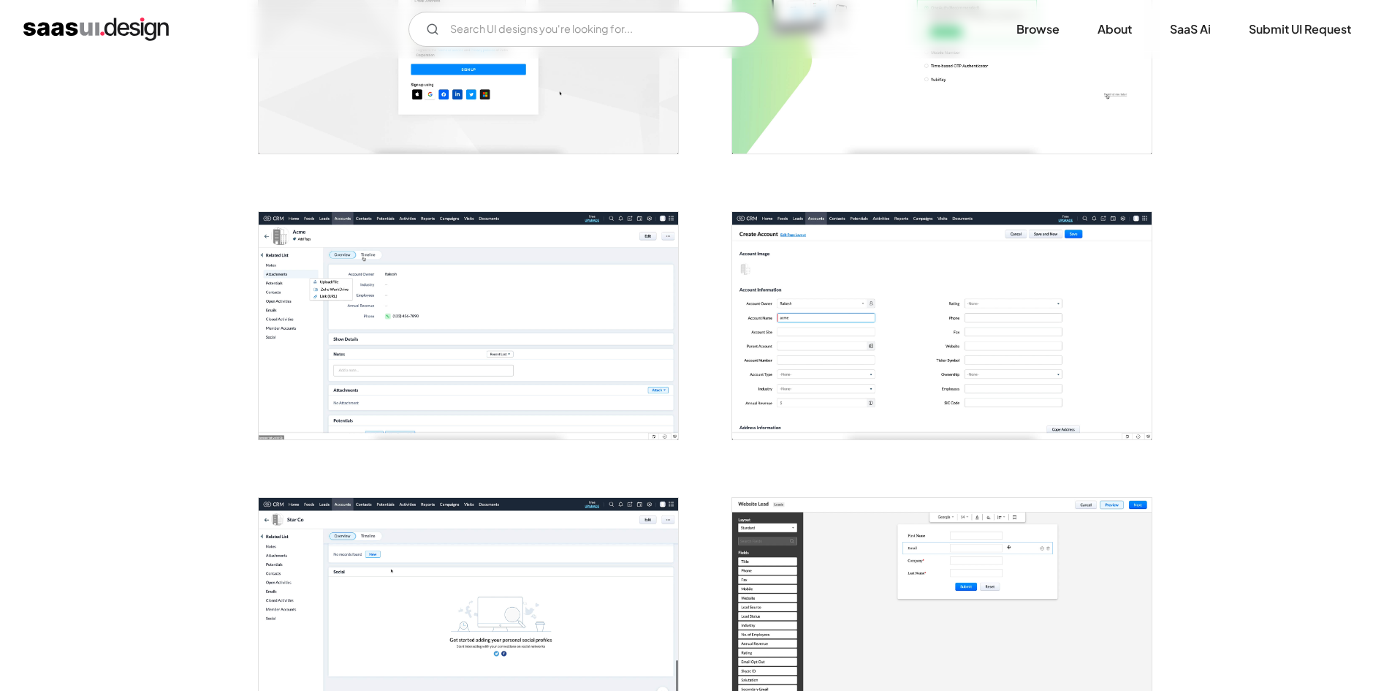
scroll to position [439, 0]
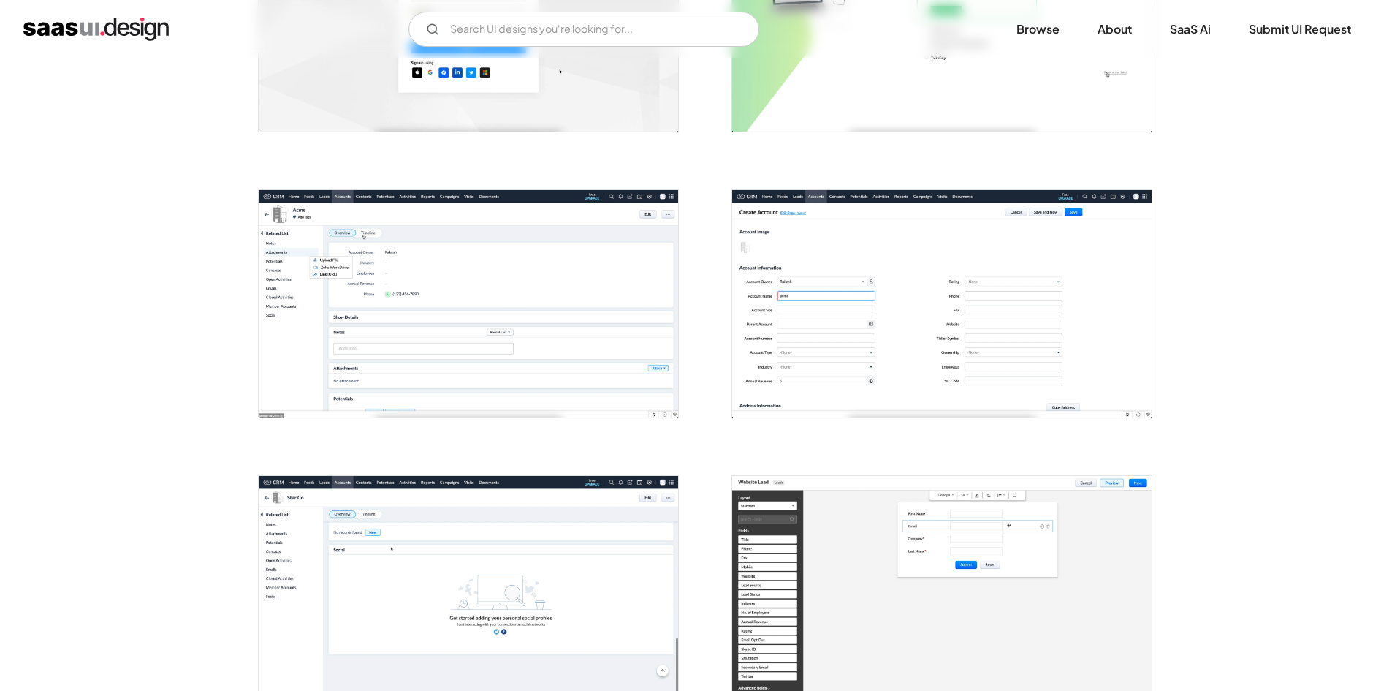
click at [474, 309] on img "open lightbox" at bounding box center [469, 303] width 420 height 227
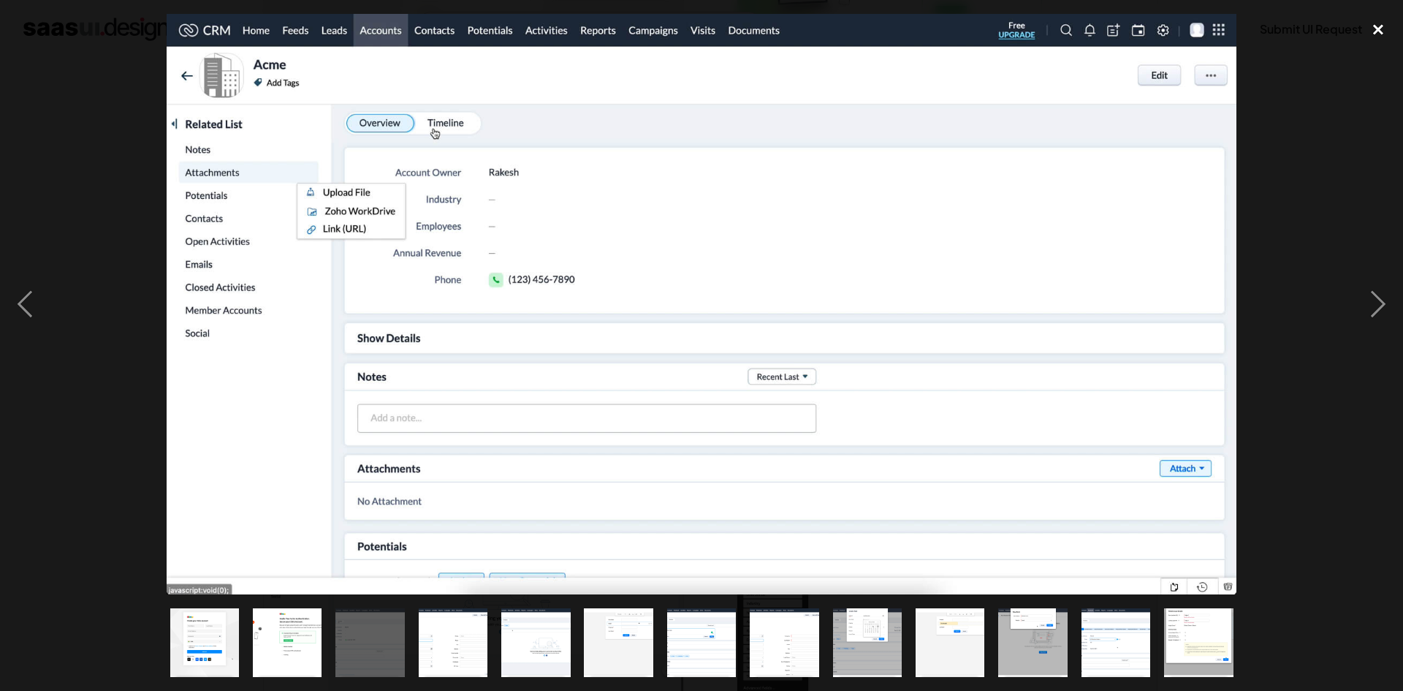
click at [1380, 31] on div "close lightbox" at bounding box center [1379, 30] width 50 height 32
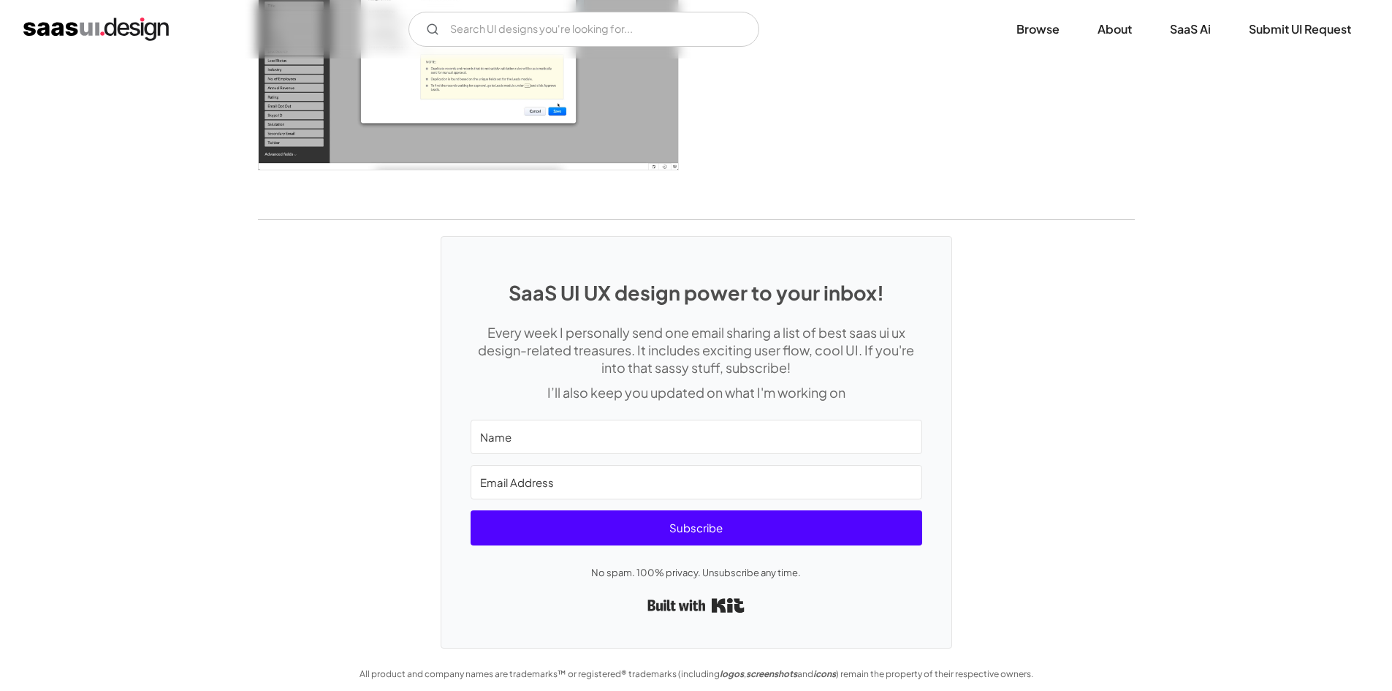
scroll to position [2120, 0]
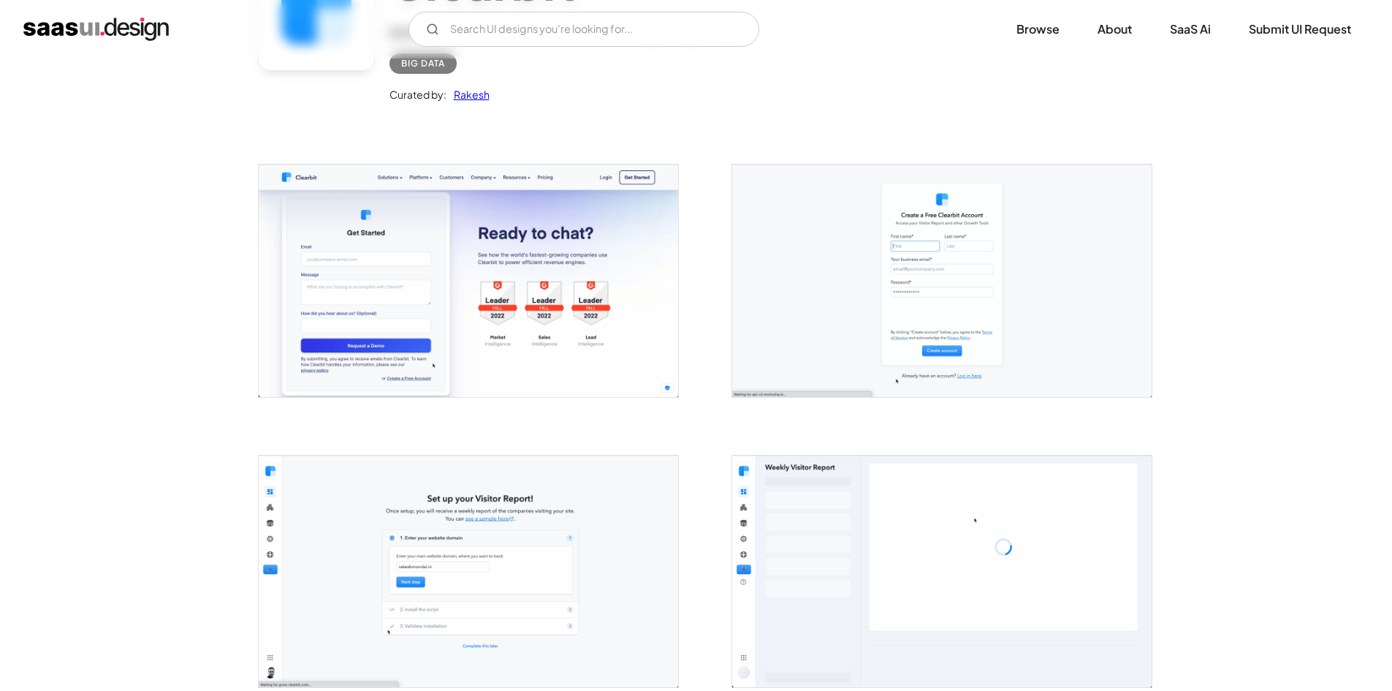
scroll to position [365, 0]
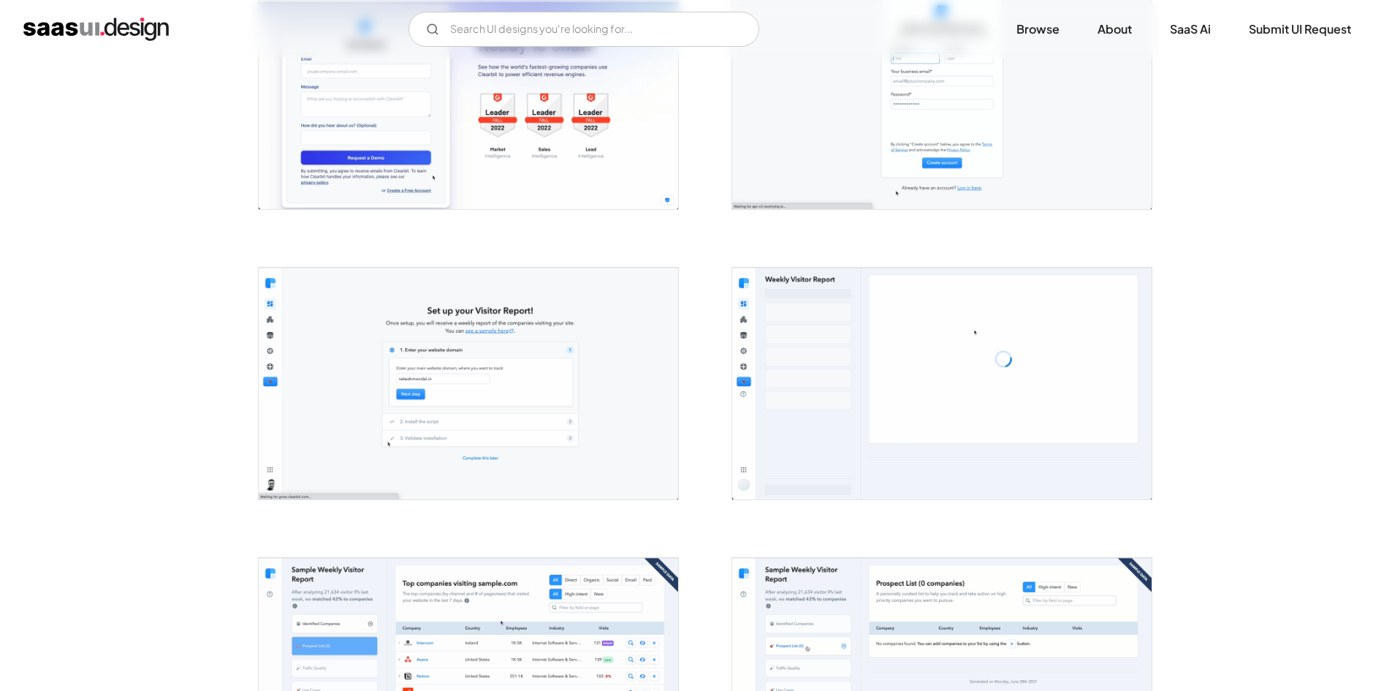
click at [441, 346] on img "open lightbox" at bounding box center [469, 384] width 420 height 232
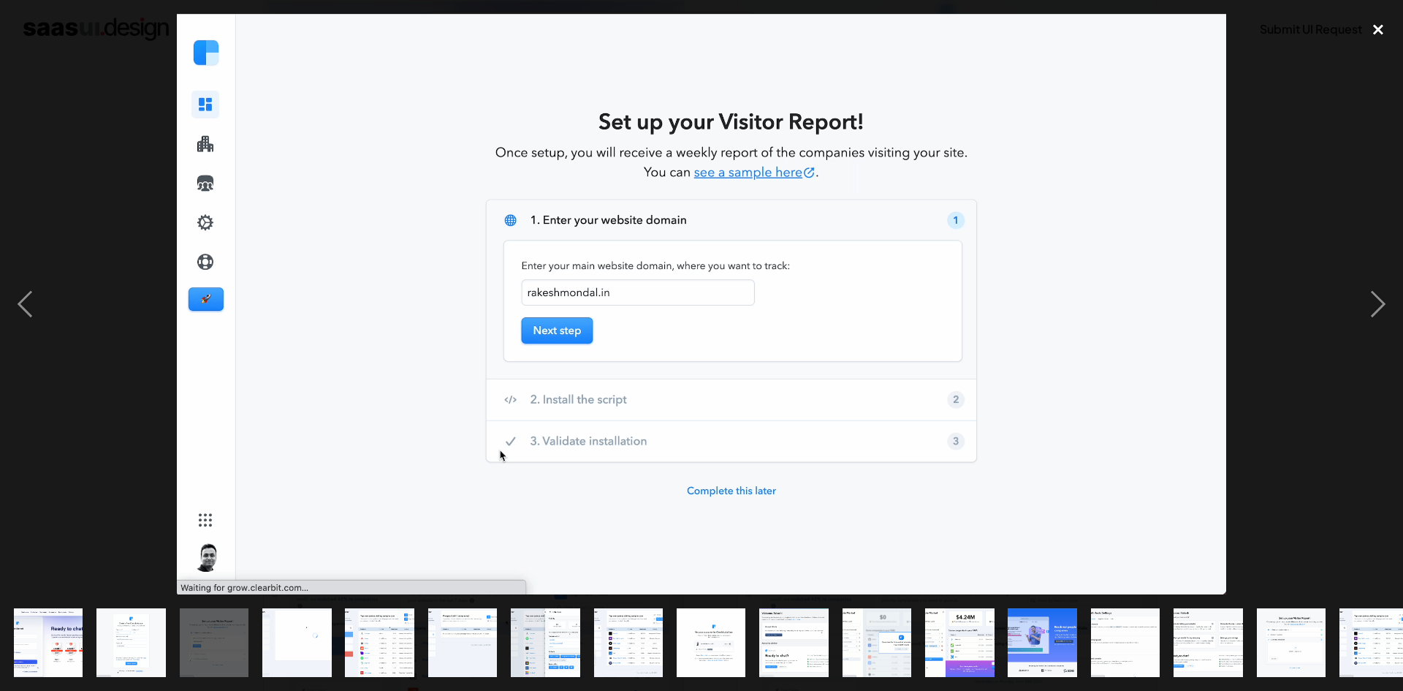
click at [1379, 25] on div "close lightbox" at bounding box center [1379, 30] width 50 height 32
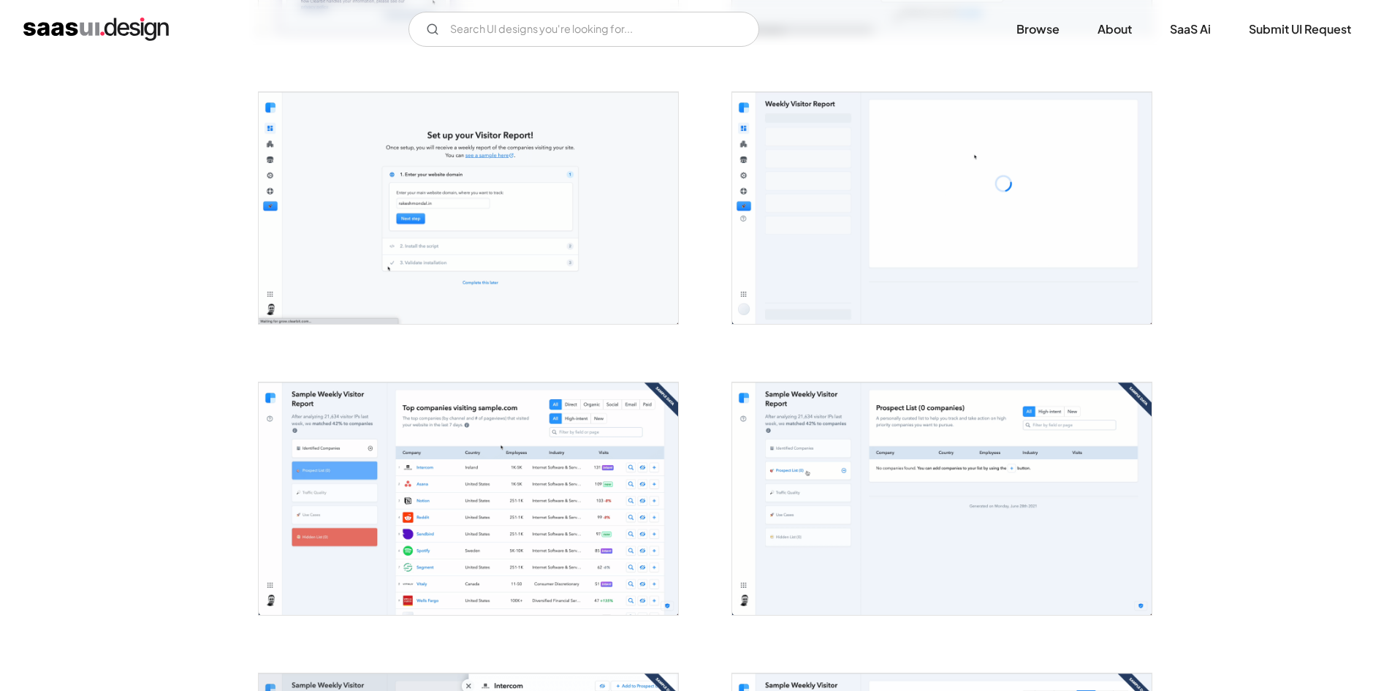
scroll to position [585, 0]
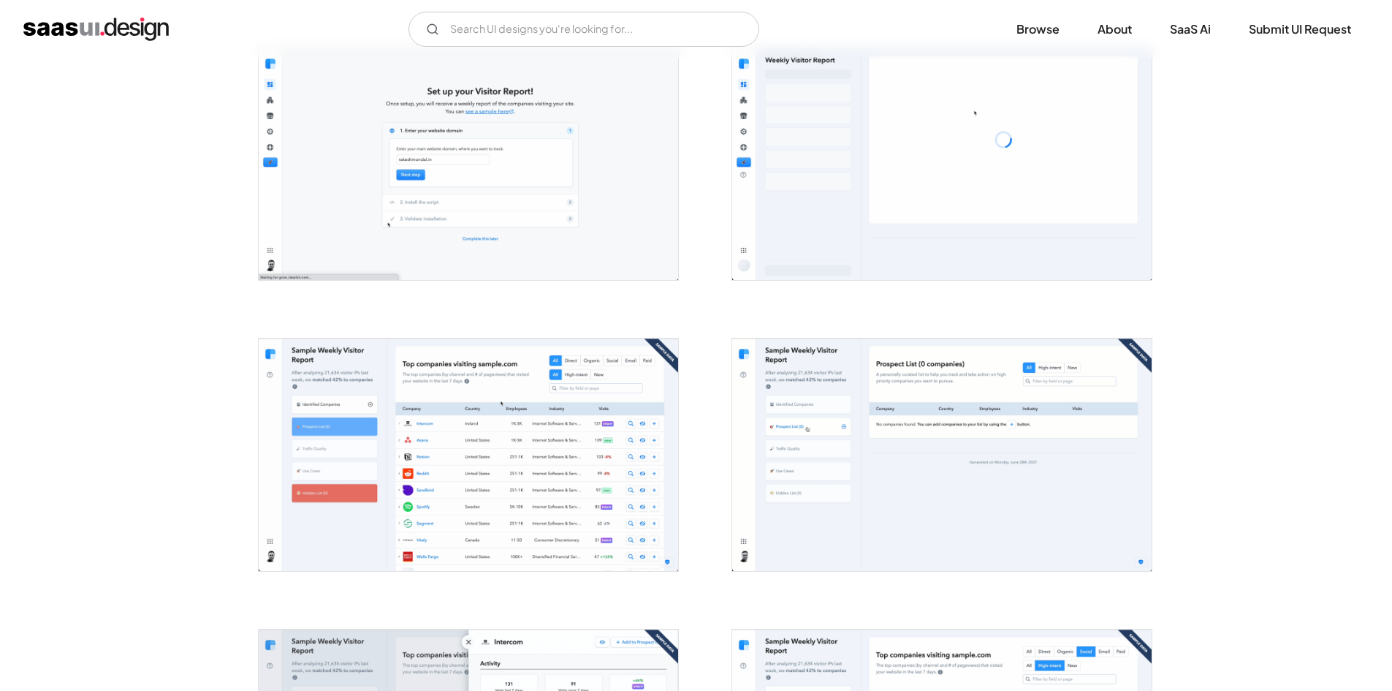
click at [952, 427] on img "open lightbox" at bounding box center [942, 454] width 420 height 232
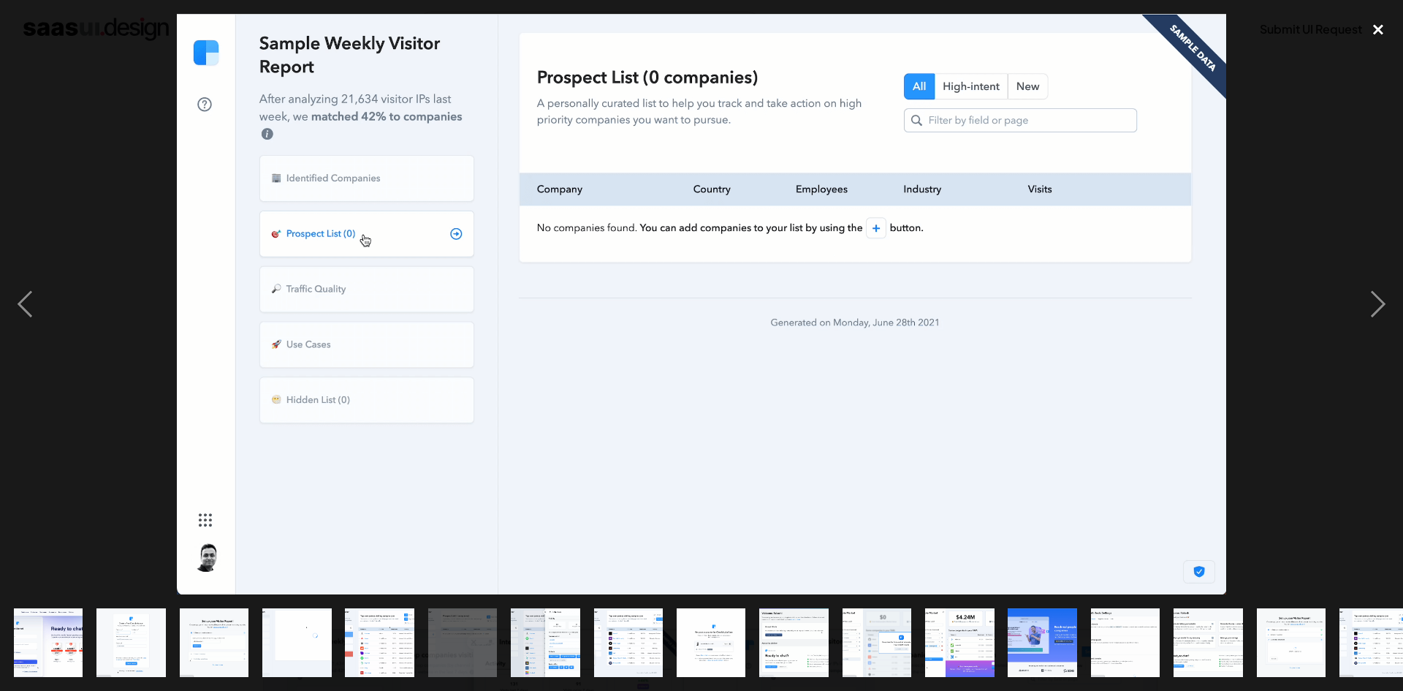
click at [1376, 25] on div "close lightbox" at bounding box center [1379, 30] width 50 height 32
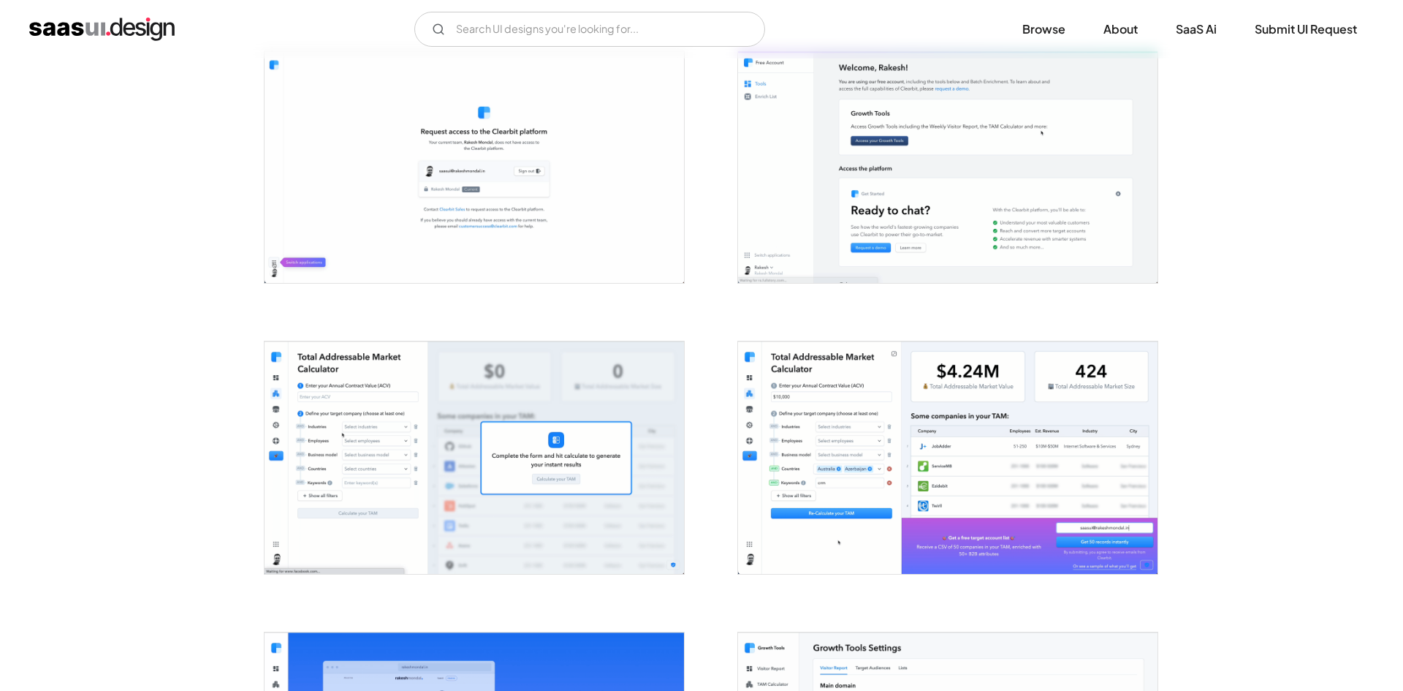
scroll to position [1535, 0]
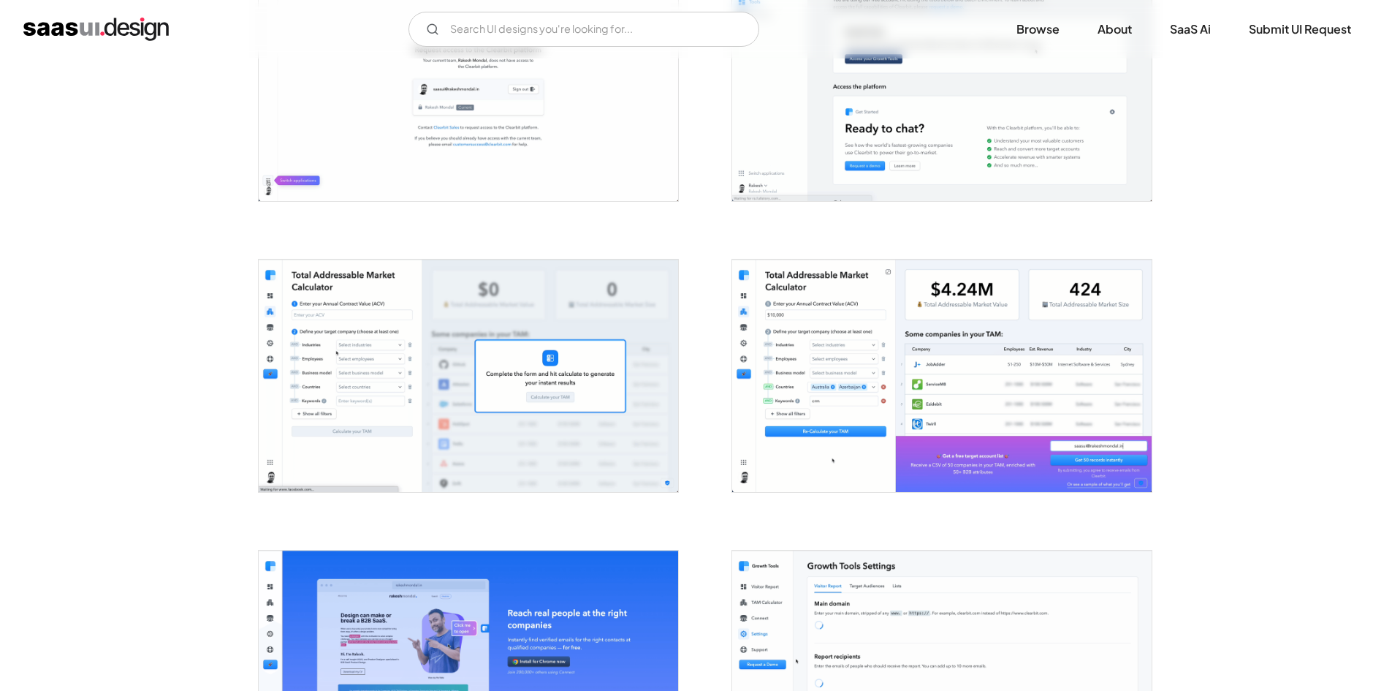
click at [849, 352] on img "open lightbox" at bounding box center [942, 375] width 420 height 232
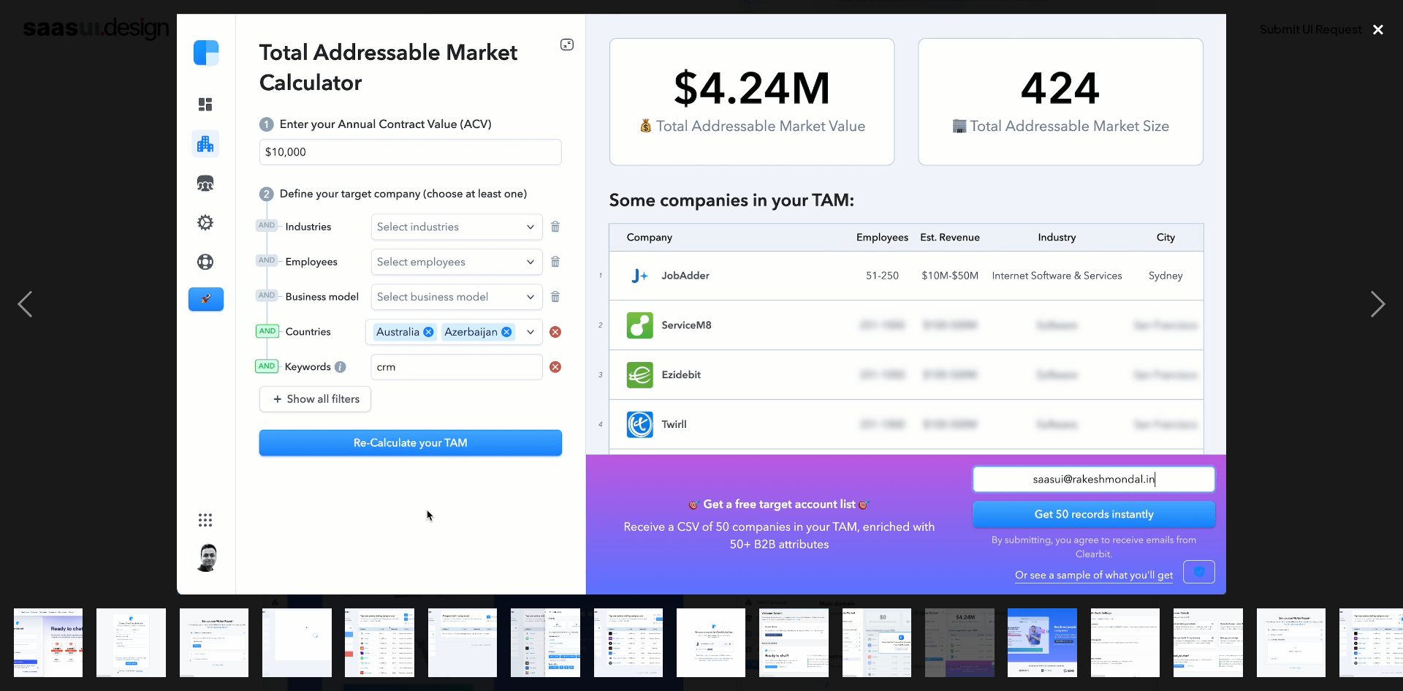
click at [1381, 34] on div "close lightbox" at bounding box center [1379, 30] width 50 height 32
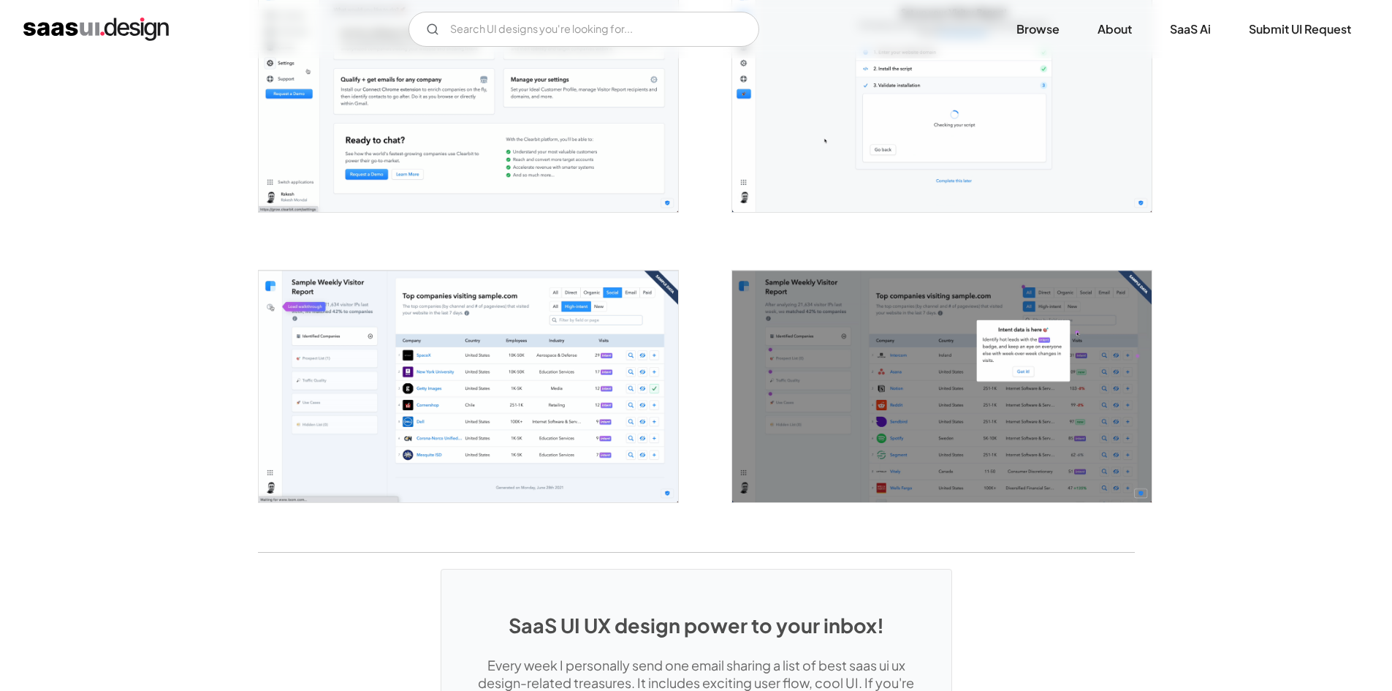
scroll to position [2558, 0]
